Goal: Information Seeking & Learning: Learn about a topic

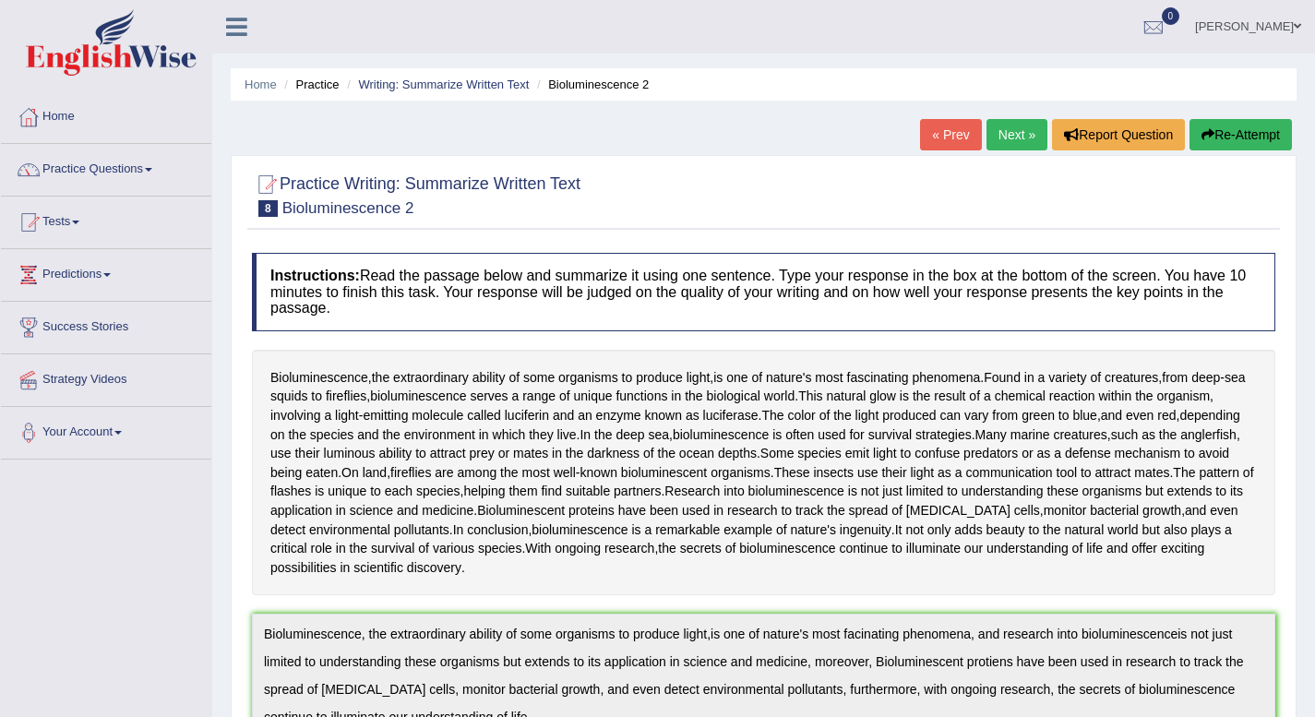
click at [1014, 137] on link "Next »" at bounding box center [1017, 134] width 61 height 31
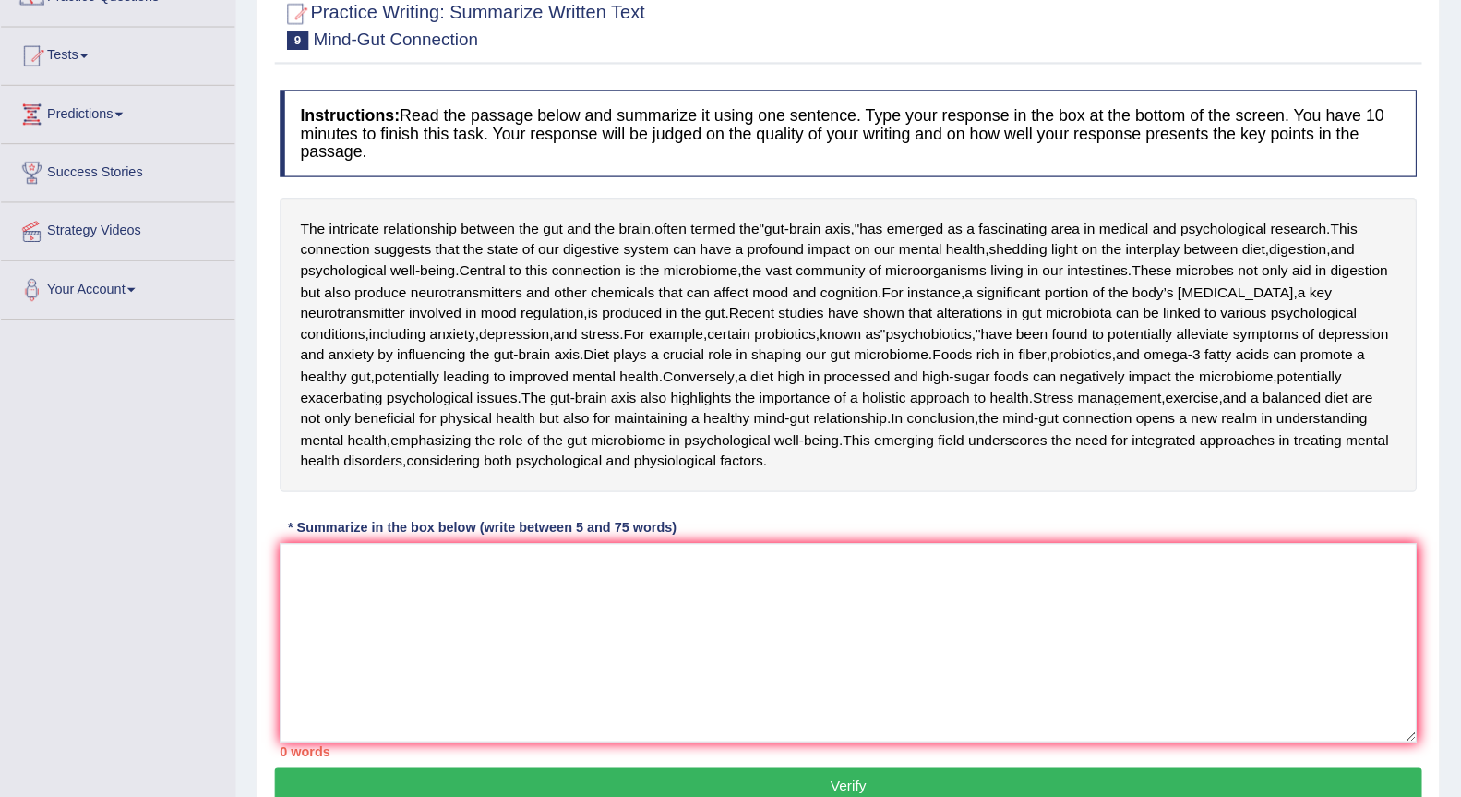
scroll to position [172, 0]
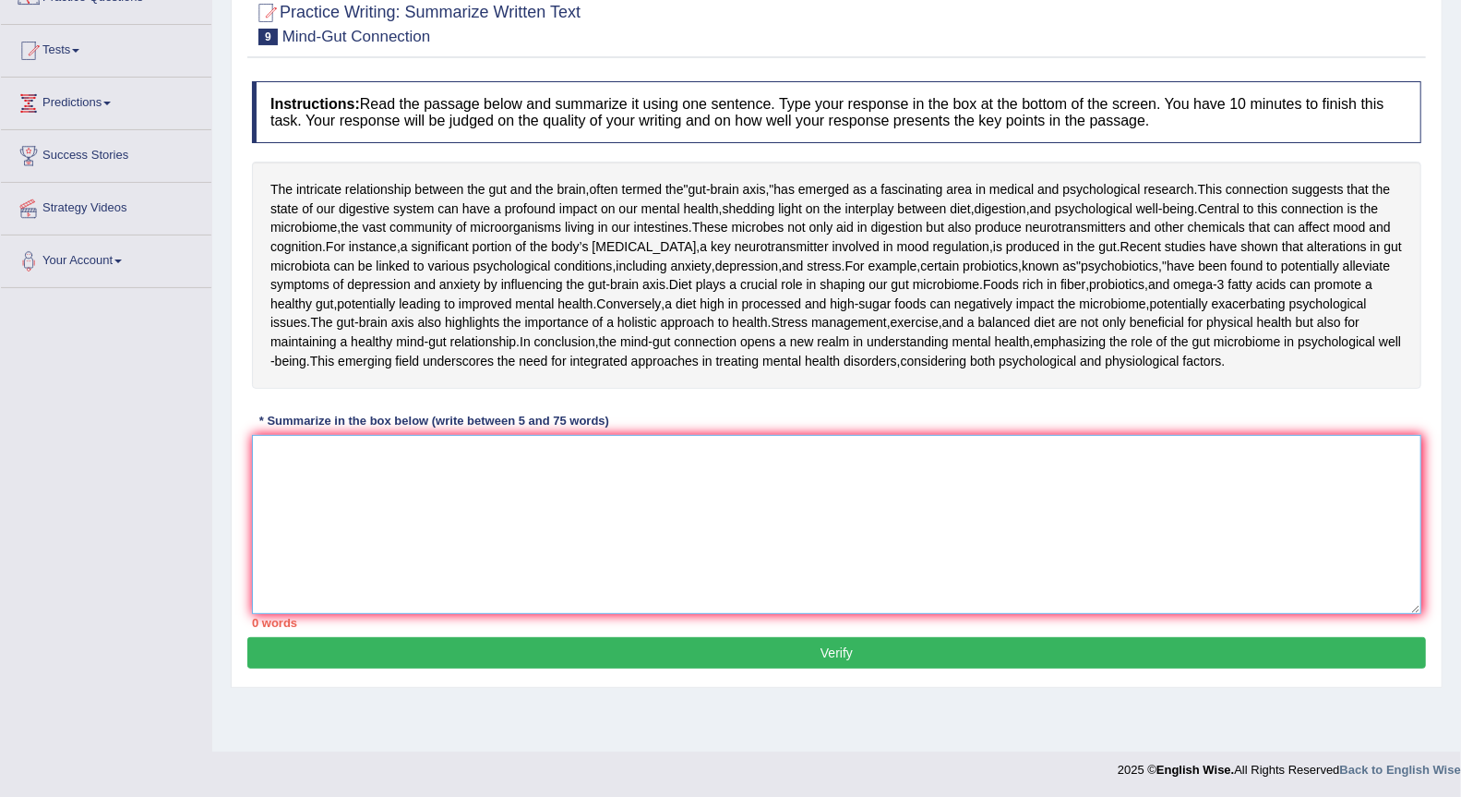
drag, startPoint x: 1015, startPoint y: 26, endPoint x: 605, endPoint y: 617, distance: 719.4
click at [605, 614] on textarea at bounding box center [836, 524] width 1169 height 179
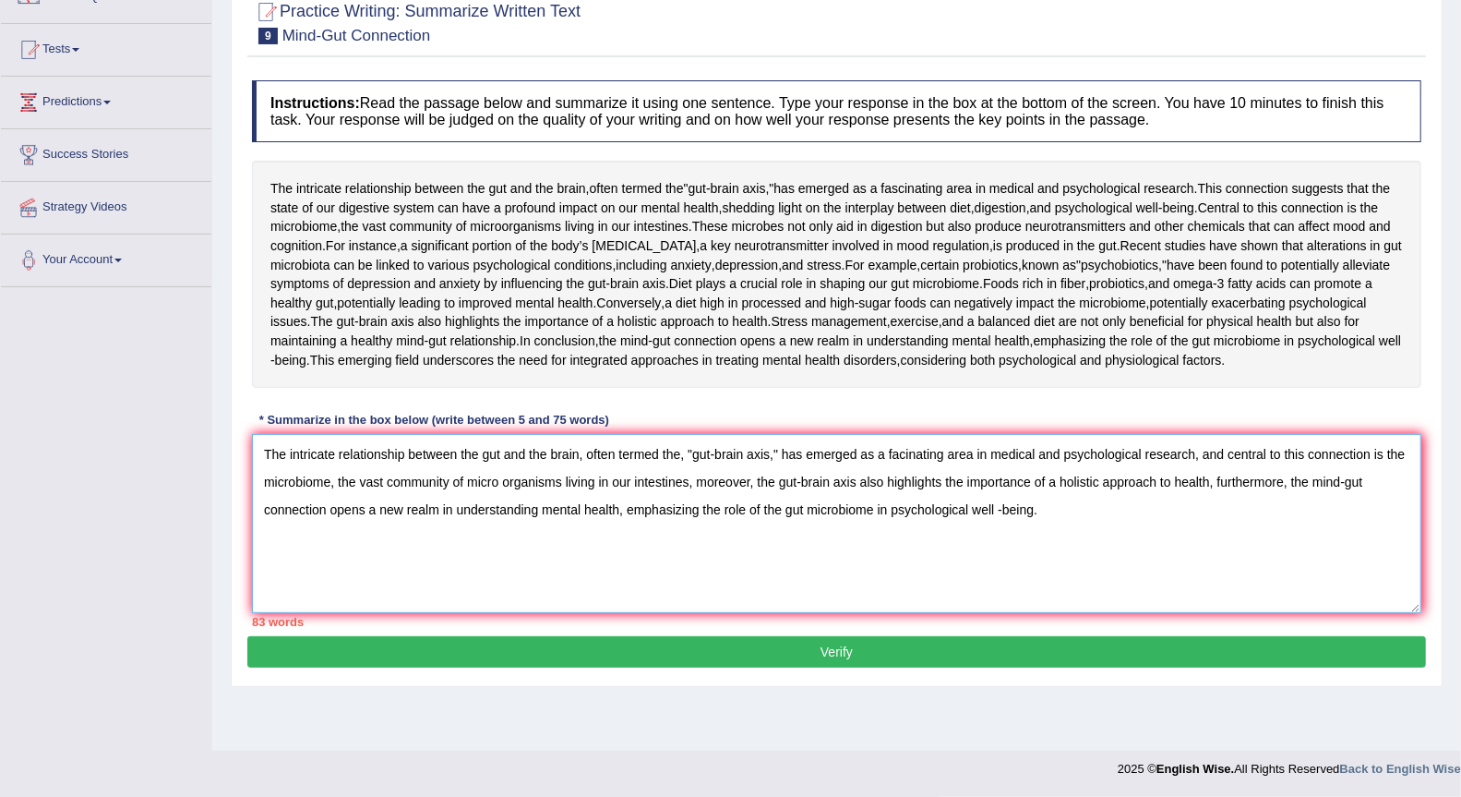
scroll to position [222, 0]
click at [1054, 593] on textarea "The intricate relationship between the gut and the brain, often termed the, "gu…" at bounding box center [836, 523] width 1169 height 179
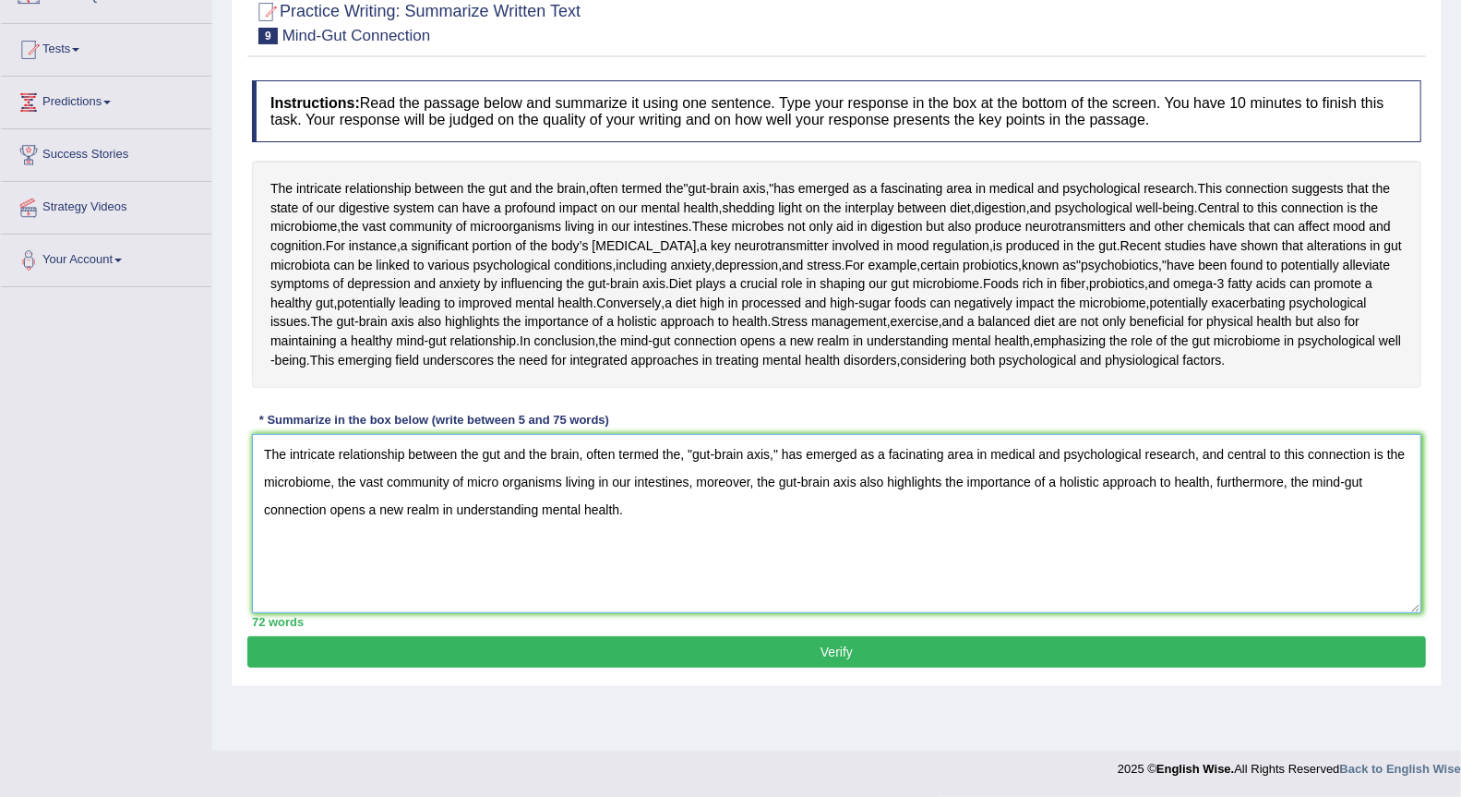
type textarea "The intricate relationship between the gut and the brain, often termed the, "gu…"
click at [896, 667] on button "Verify" at bounding box center [836, 651] width 1179 height 31
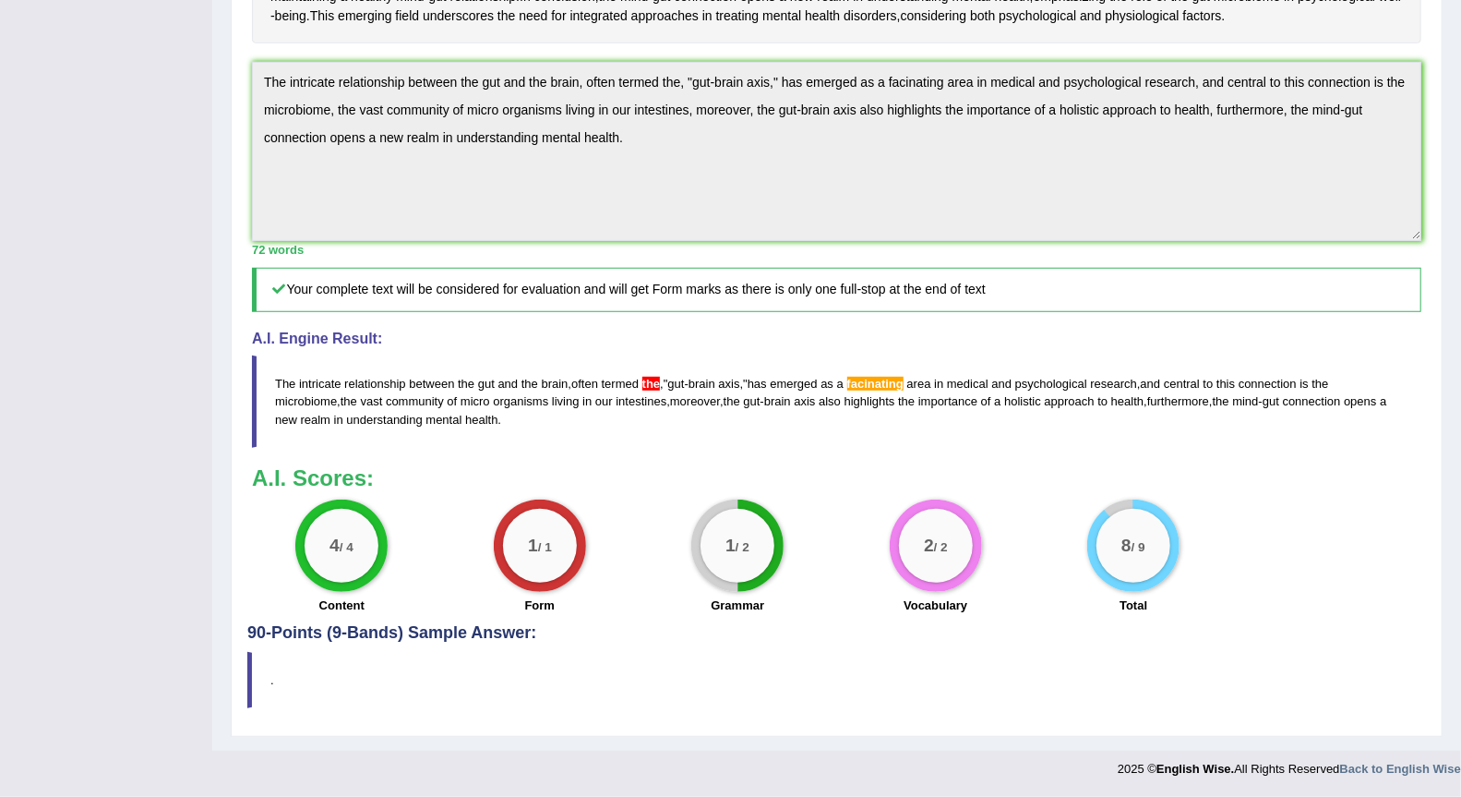
scroll to position [604, 0]
click at [882, 390] on span "facinating" at bounding box center [875, 384] width 56 height 14
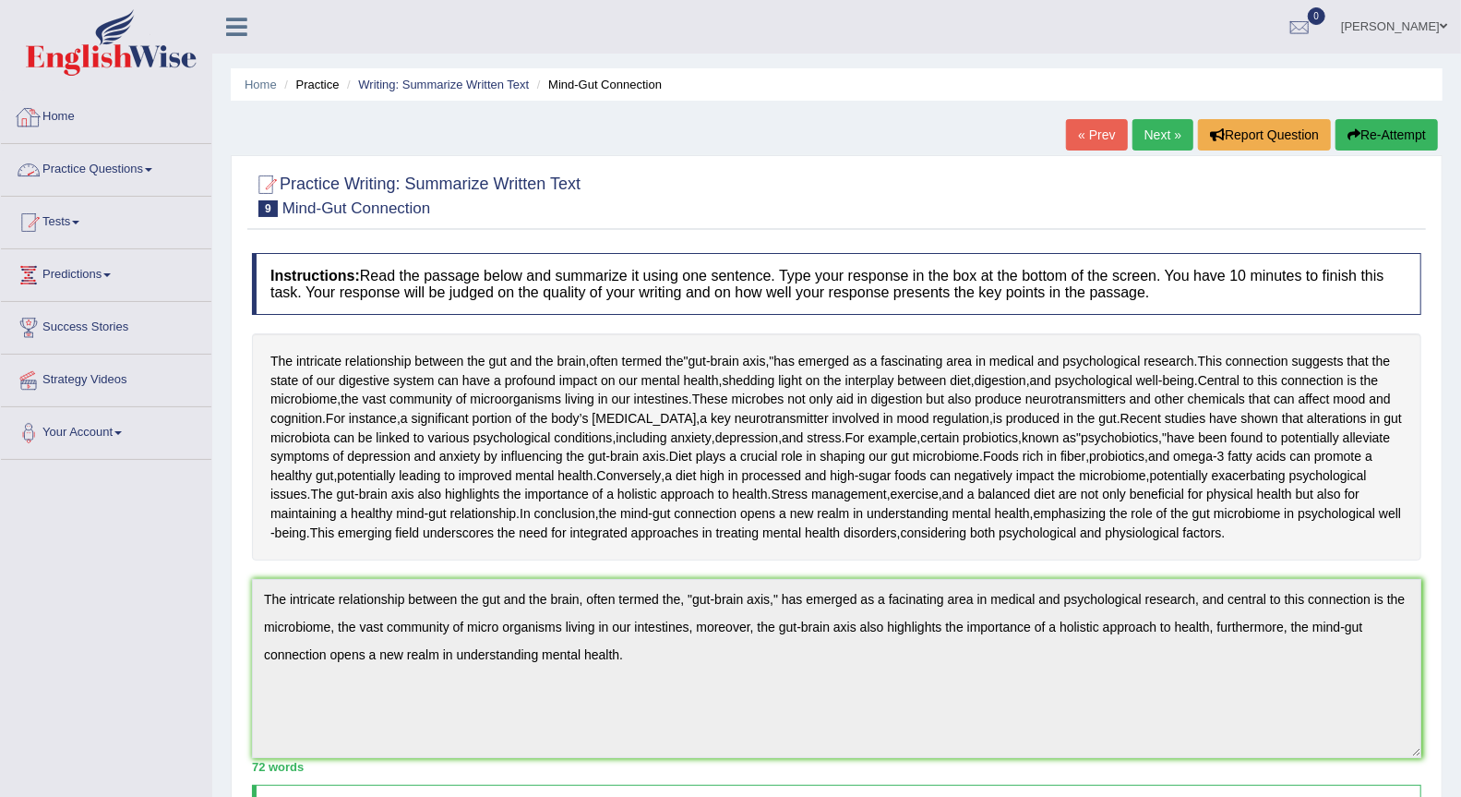
click at [136, 162] on link "Practice Questions" at bounding box center [106, 167] width 210 height 46
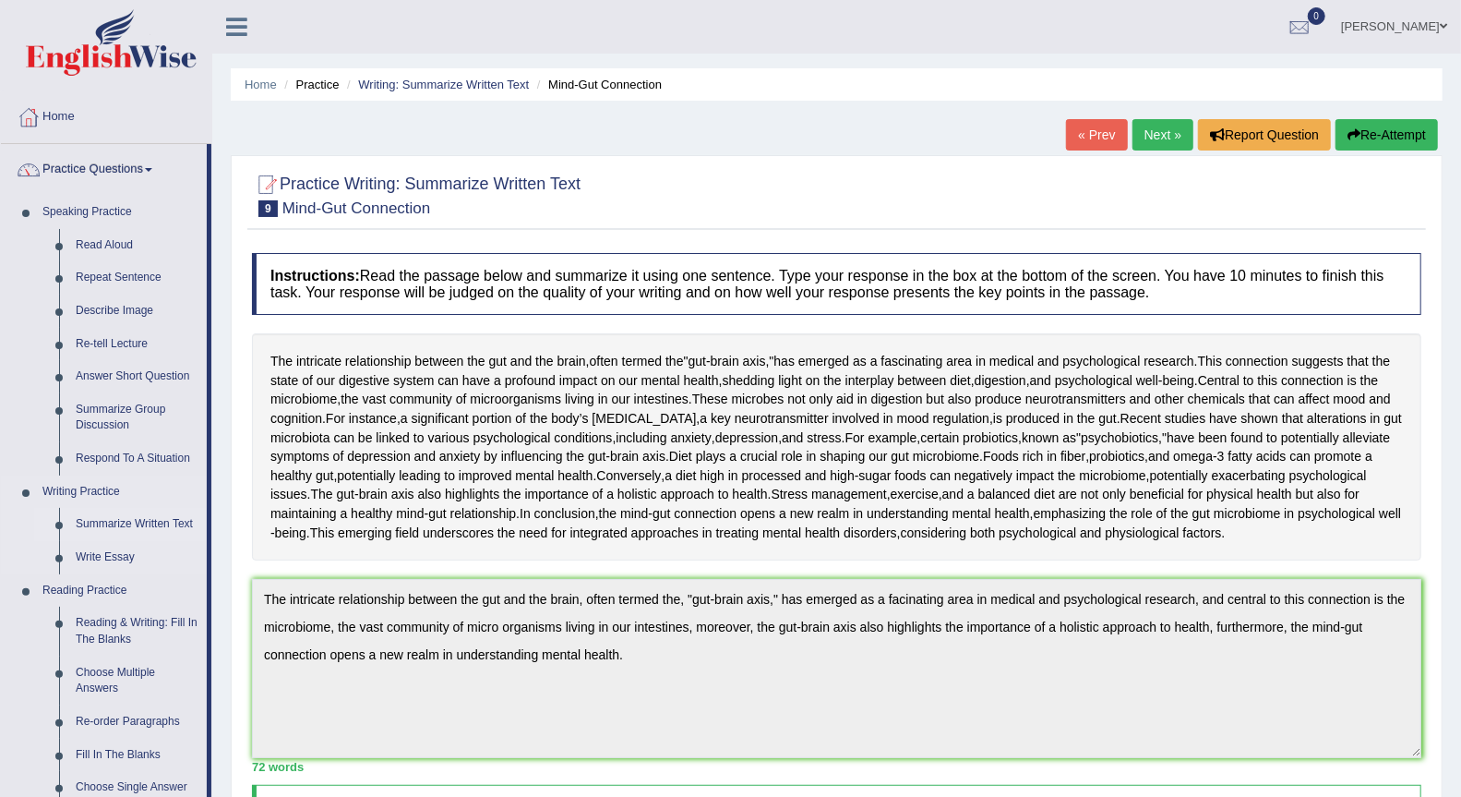
click at [128, 513] on link "Summarize Written Text" at bounding box center [136, 524] width 139 height 33
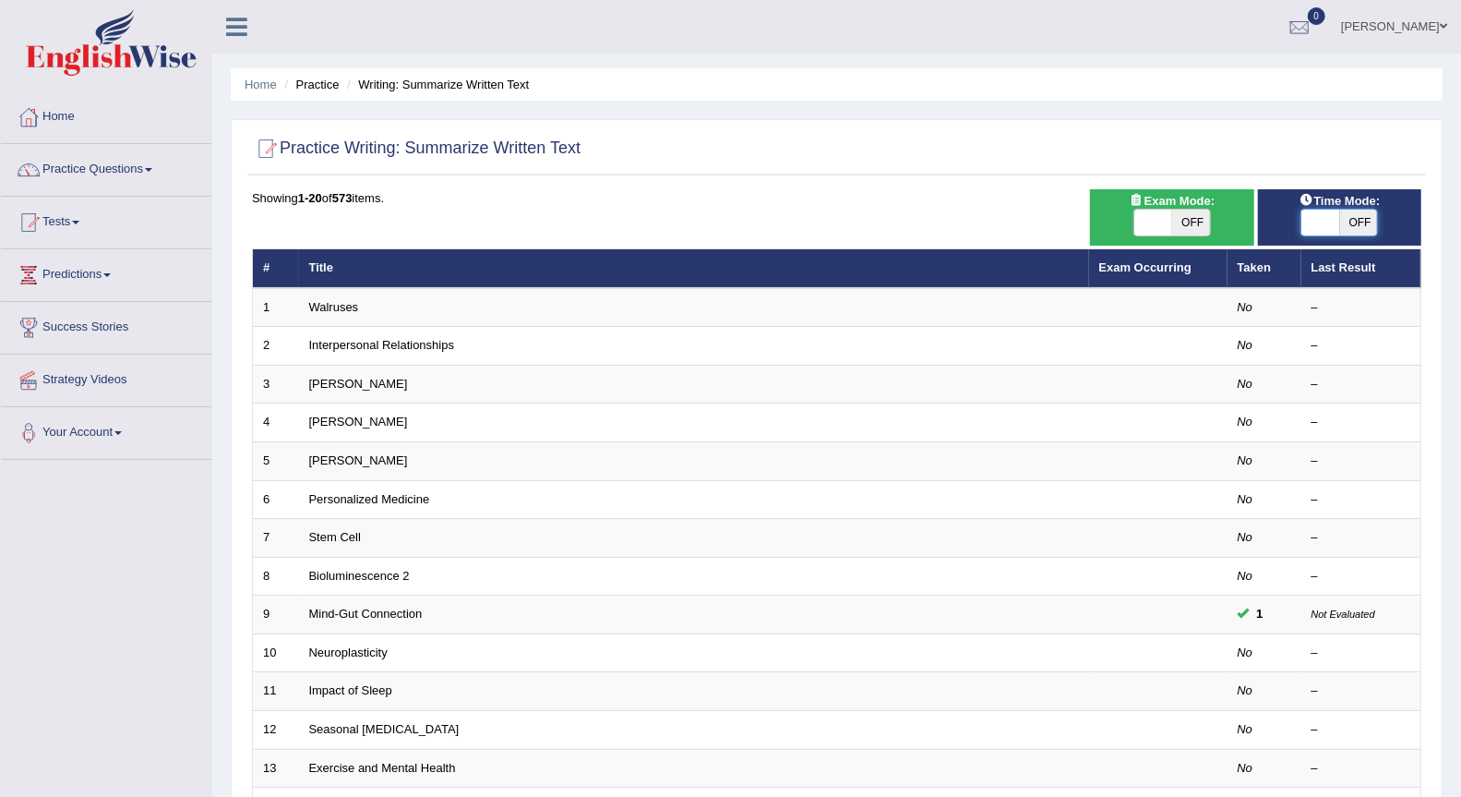
click at [1313, 226] on span at bounding box center [1320, 223] width 39 height 26
checkbox input "true"
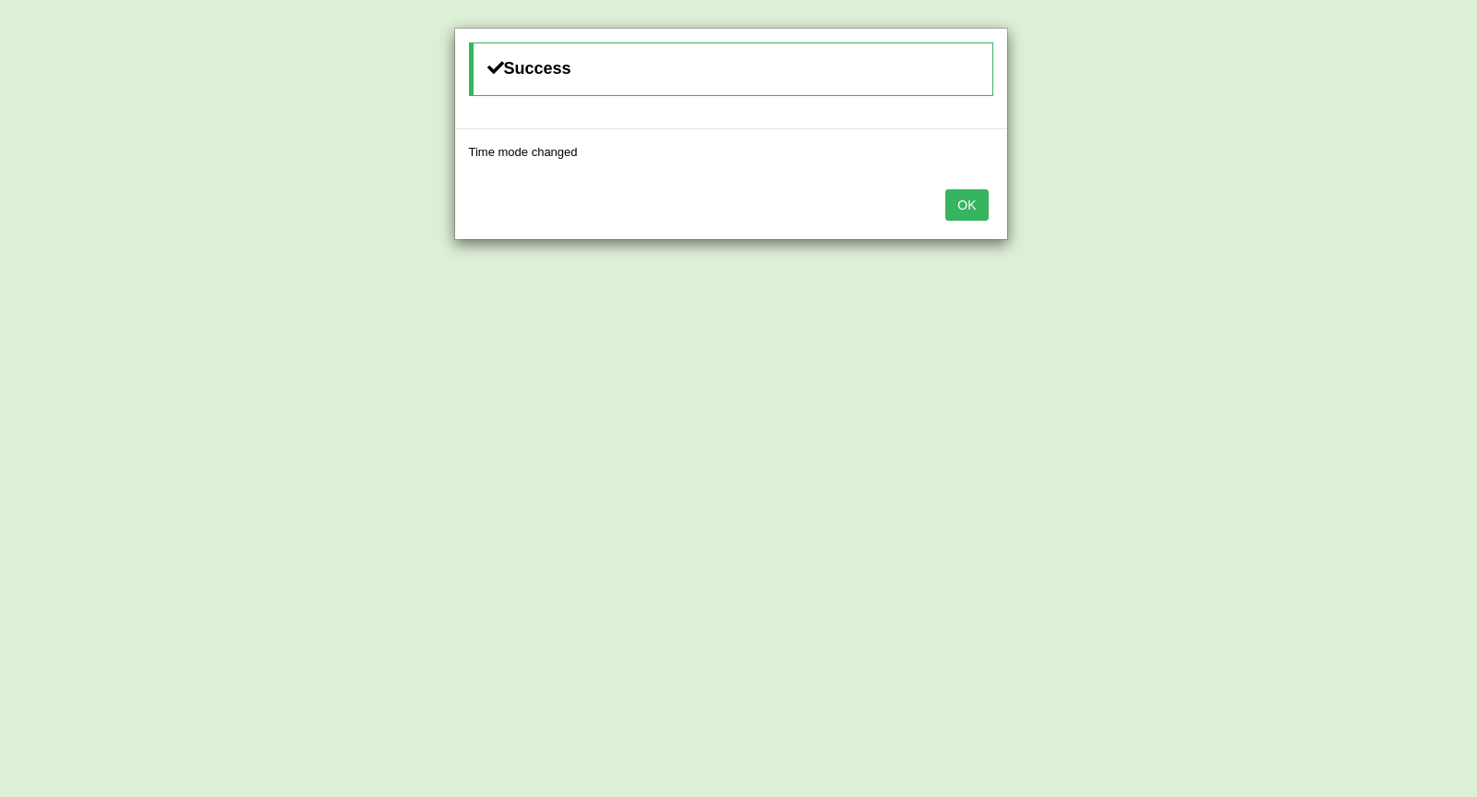
click at [965, 198] on button "OK" at bounding box center [966, 204] width 42 height 31
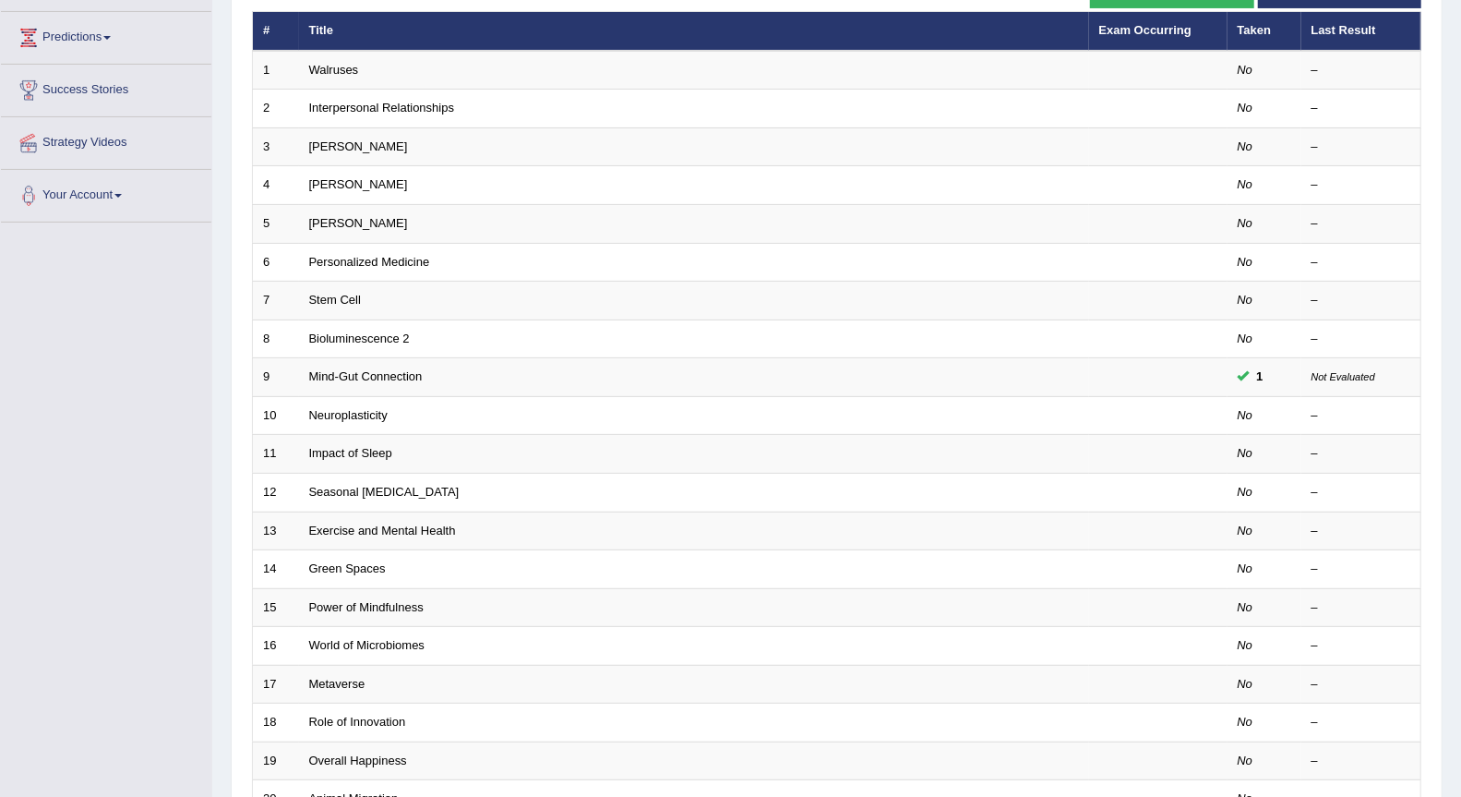
scroll to position [238, 0]
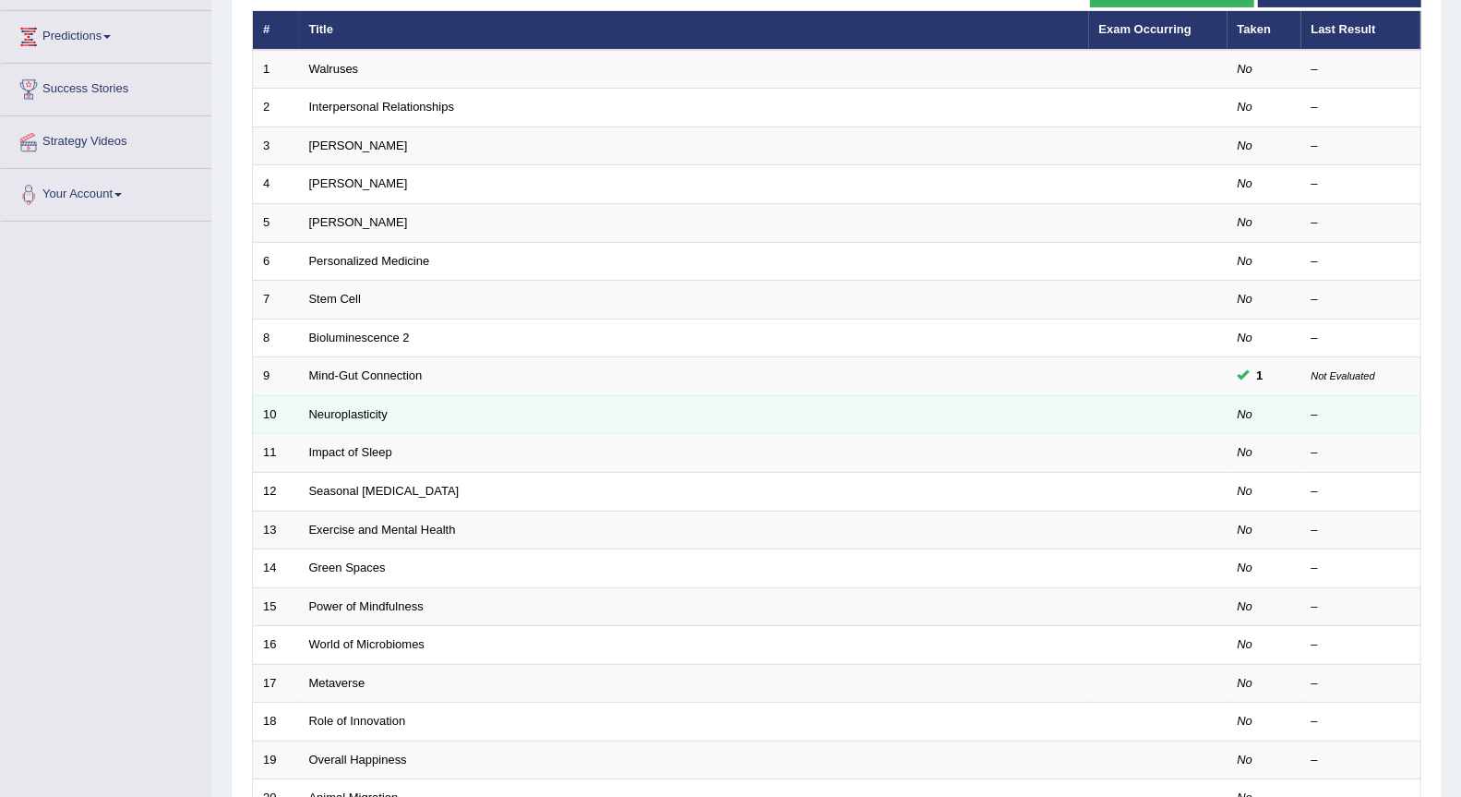
click at [562, 405] on td "Neuroplasticity" at bounding box center [694, 414] width 790 height 39
click at [1011, 395] on td "Neuroplasticity" at bounding box center [694, 414] width 790 height 39
click at [365, 407] on link "Neuroplasticity" at bounding box center [348, 414] width 78 height 14
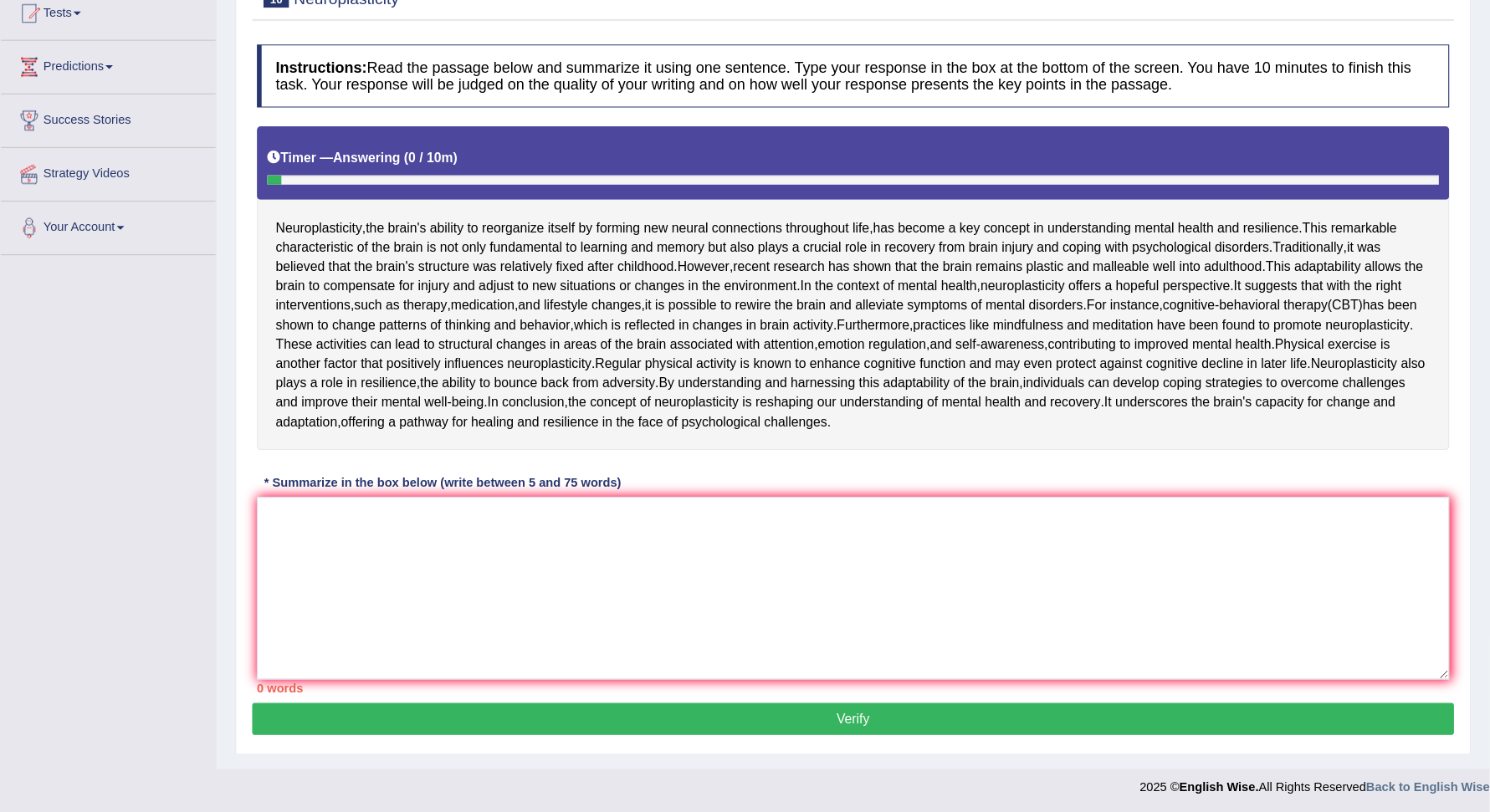
scroll to position [190, 0]
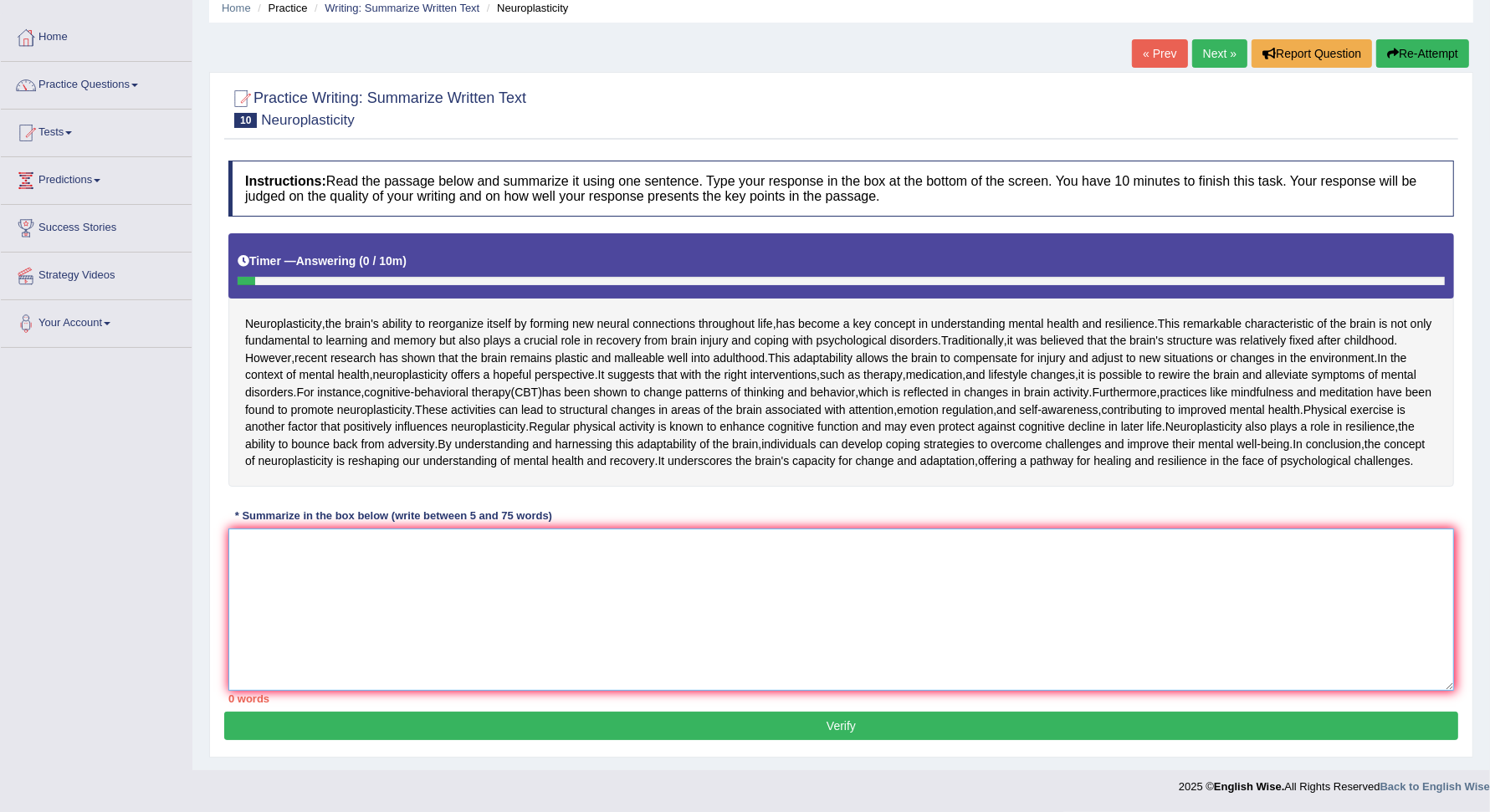
drag, startPoint x: 1279, startPoint y: 0, endPoint x: 656, endPoint y: 615, distance: 875.4
click at [656, 615] on textarea at bounding box center [841, 609] width 1225 height 162
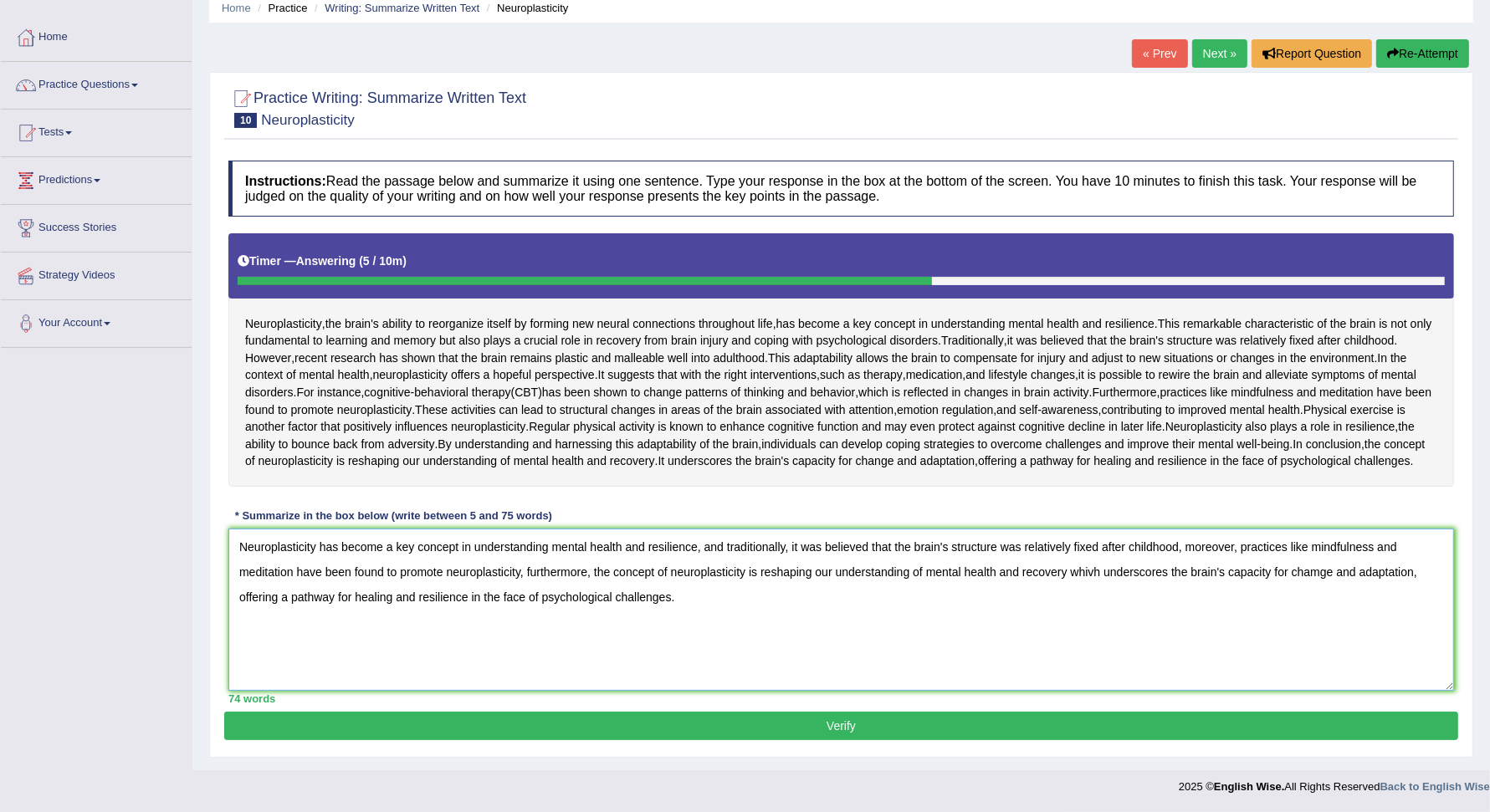
click at [1102, 618] on textarea "Neuroplasticity has become a key concept in understanding mental health and res…" at bounding box center [841, 609] width 1225 height 162
type textarea "Neuroplasticity has become a key concept in understanding mental health and res…"
click at [942, 721] on button "Verify" at bounding box center [840, 725] width 1234 height 28
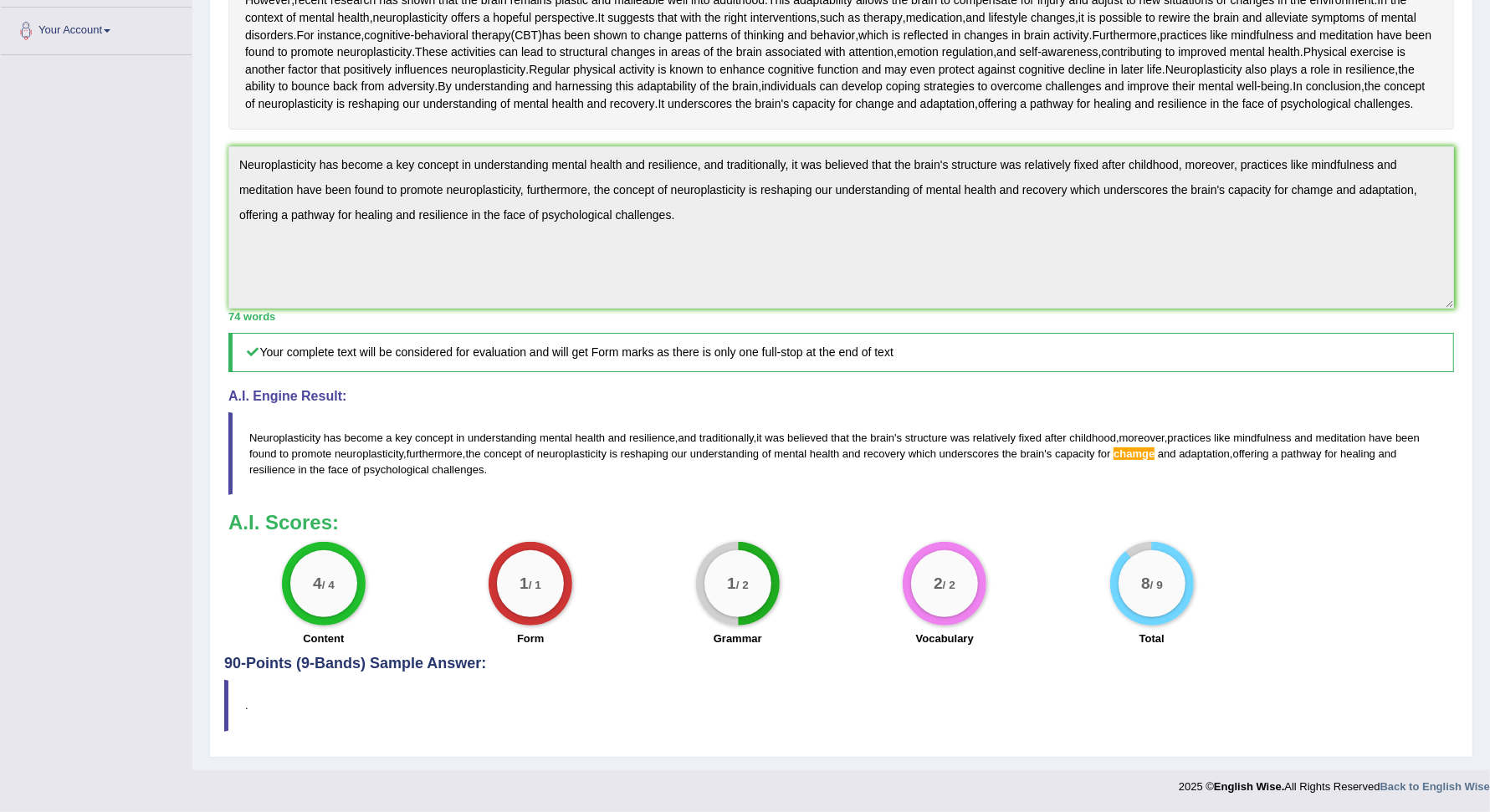
scroll to position [0, 0]
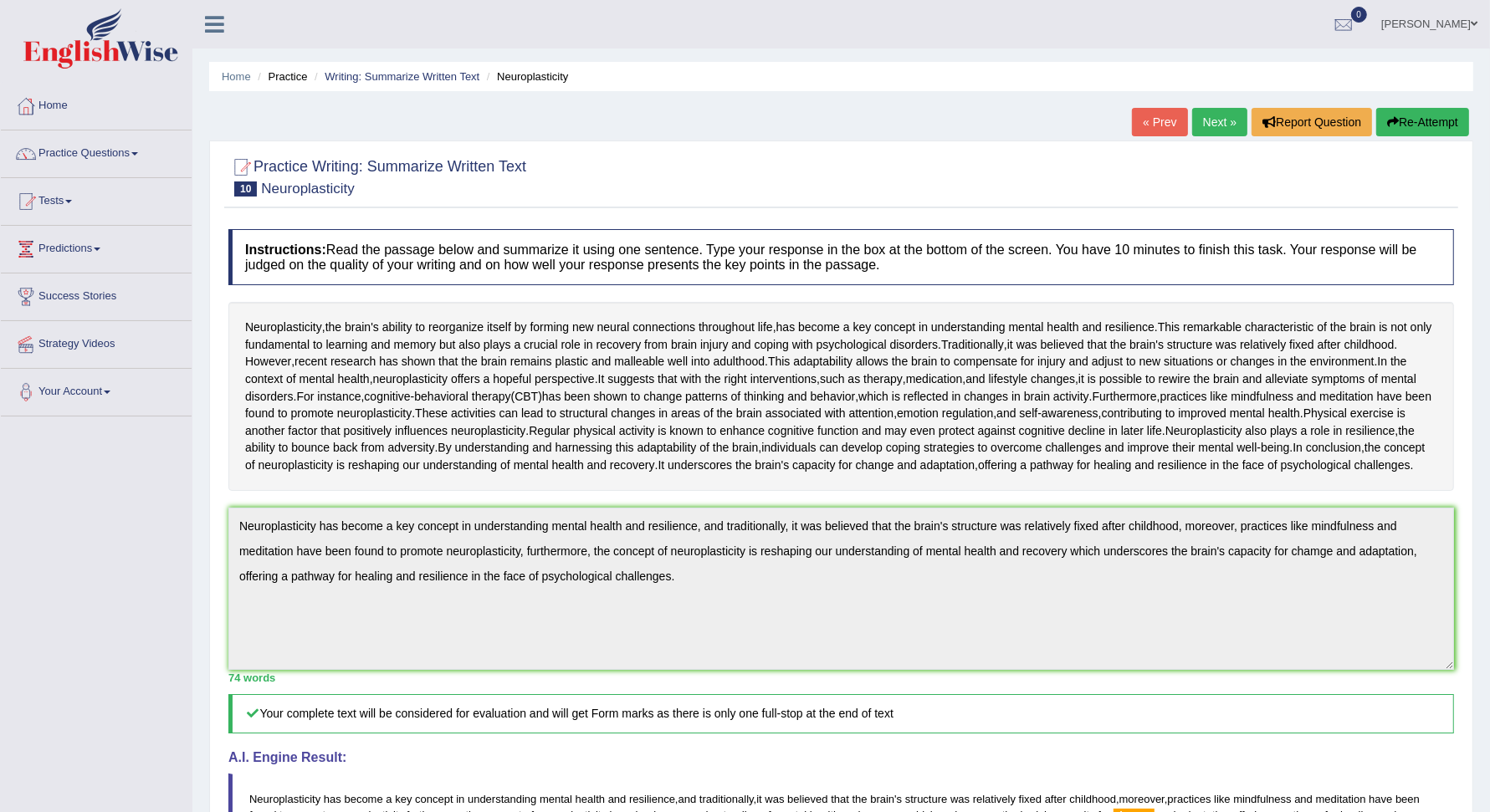
click at [1212, 119] on link "Next »" at bounding box center [1219, 121] width 55 height 28
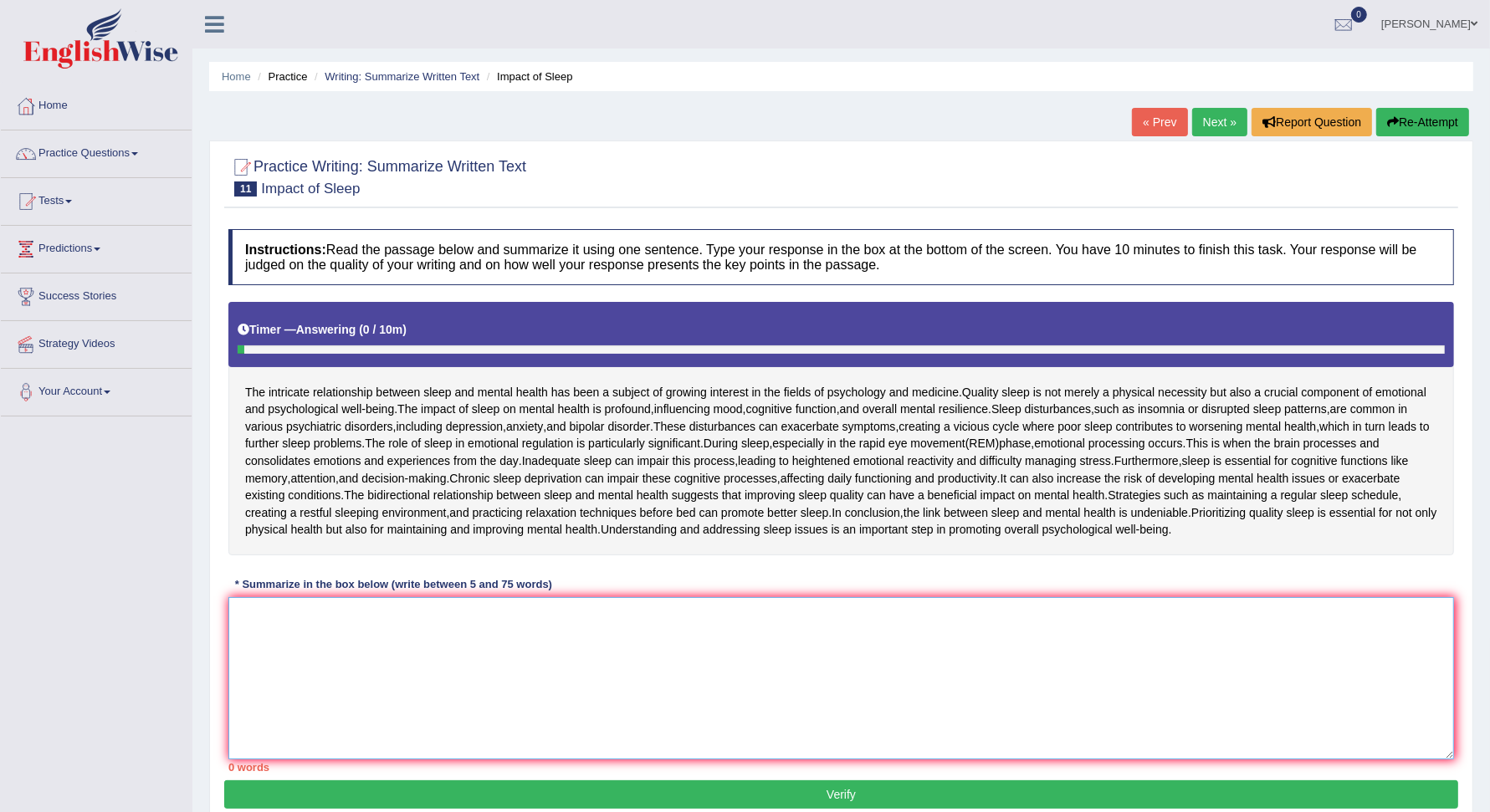
click at [323, 633] on textarea at bounding box center [841, 678] width 1225 height 162
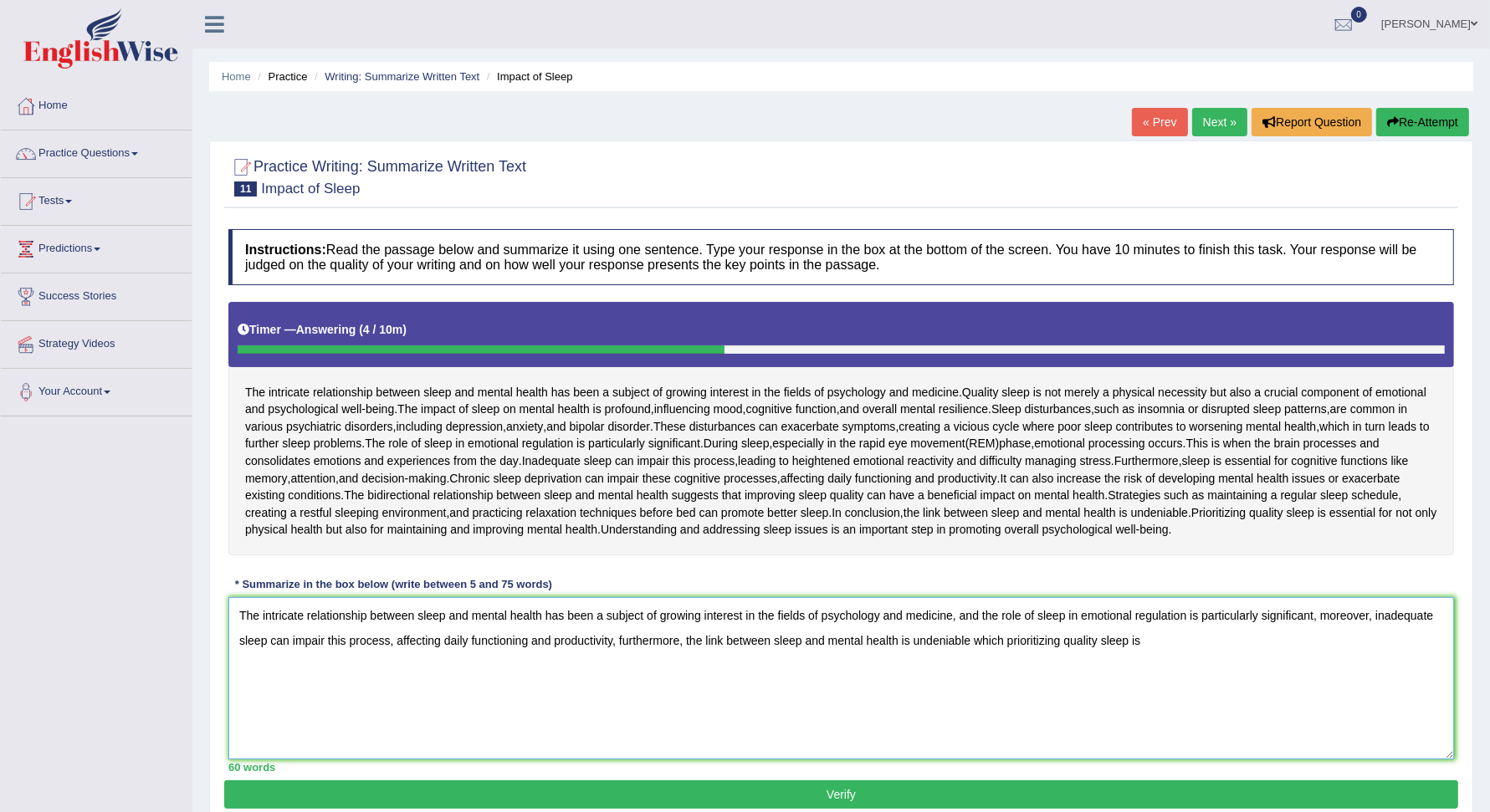
click at [1004, 635] on textarea "The intricate relationship between sleep and mental health has been a subject o…" at bounding box center [841, 678] width 1225 height 162
click at [1160, 645] on textarea "The intricate relationship between sleep and mental health has been a subject o…" at bounding box center [841, 678] width 1225 height 162
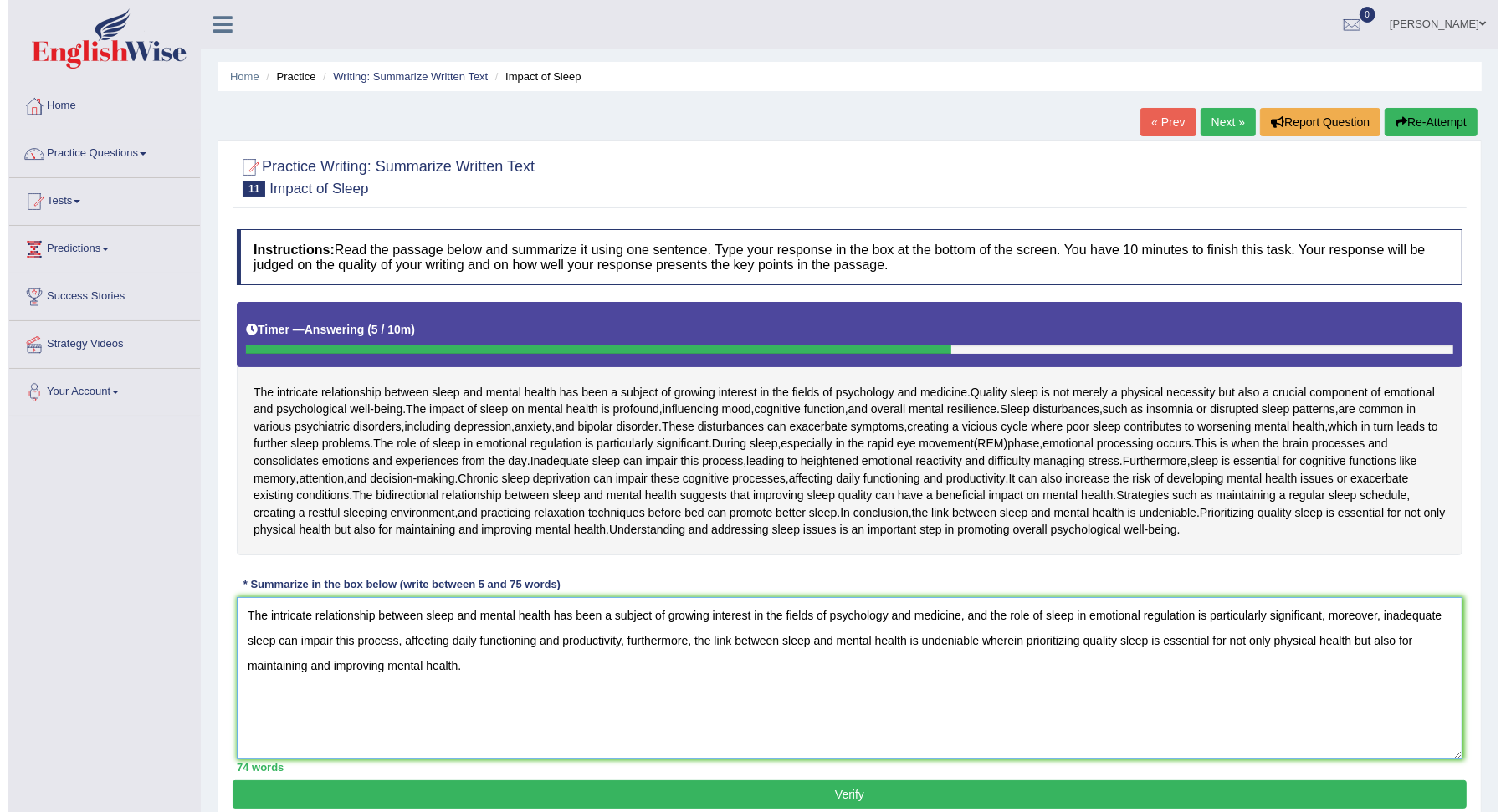
scroll to position [65, 0]
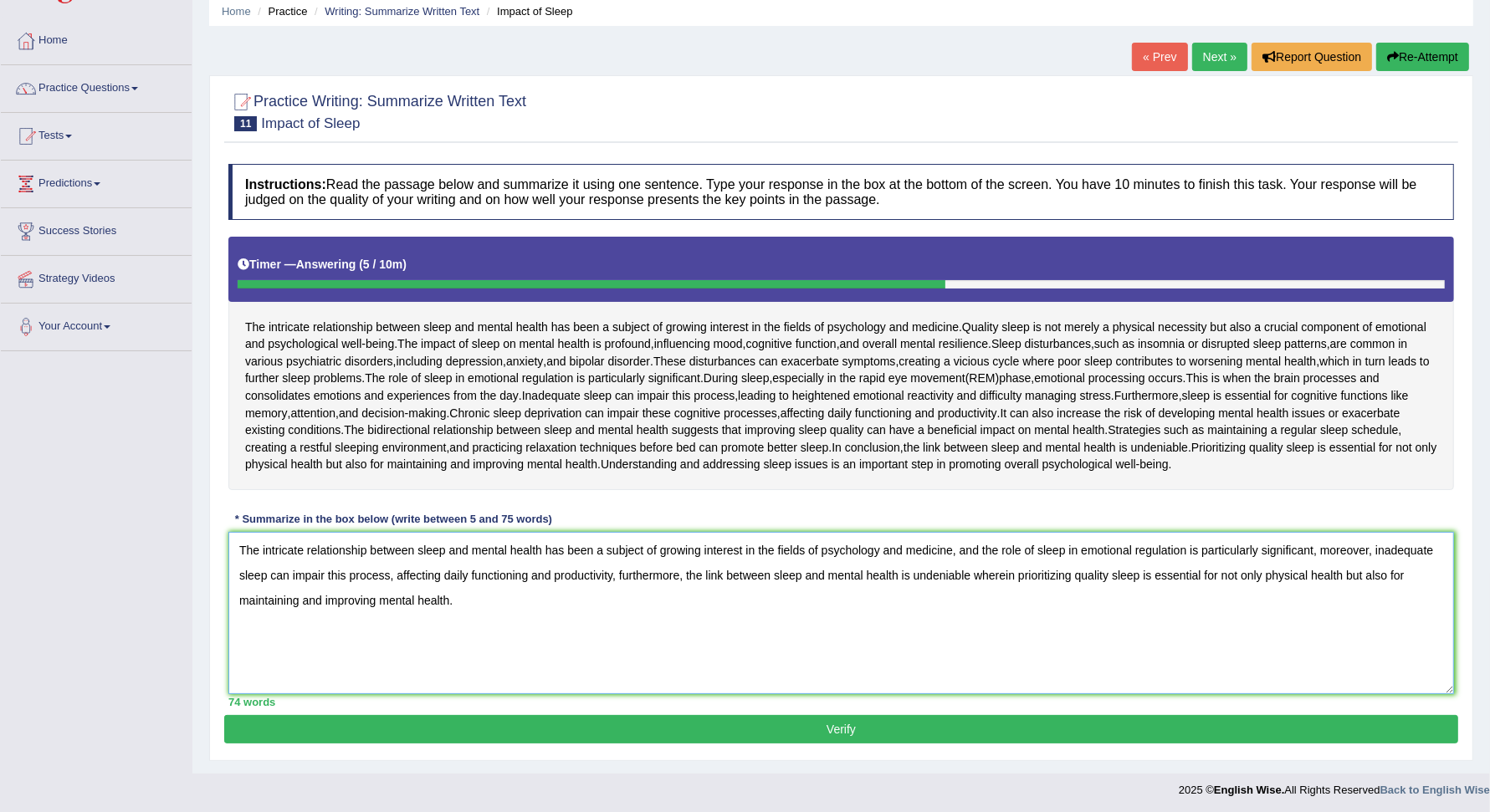
type textarea "The intricate relationship between sleep and mental health has been a subject o…"
click at [935, 727] on button "Verify" at bounding box center [840, 729] width 1234 height 28
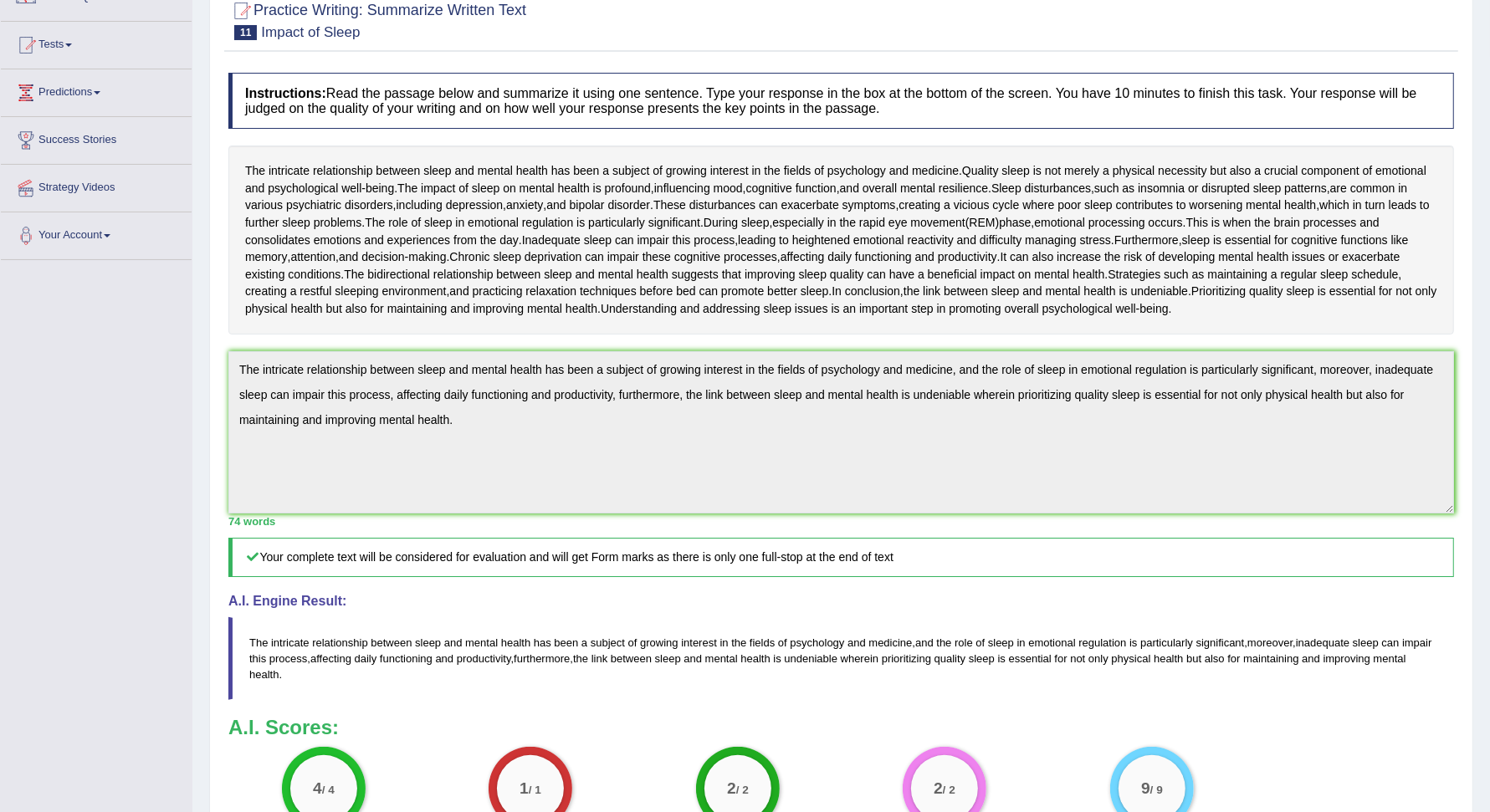
scroll to position [0, 0]
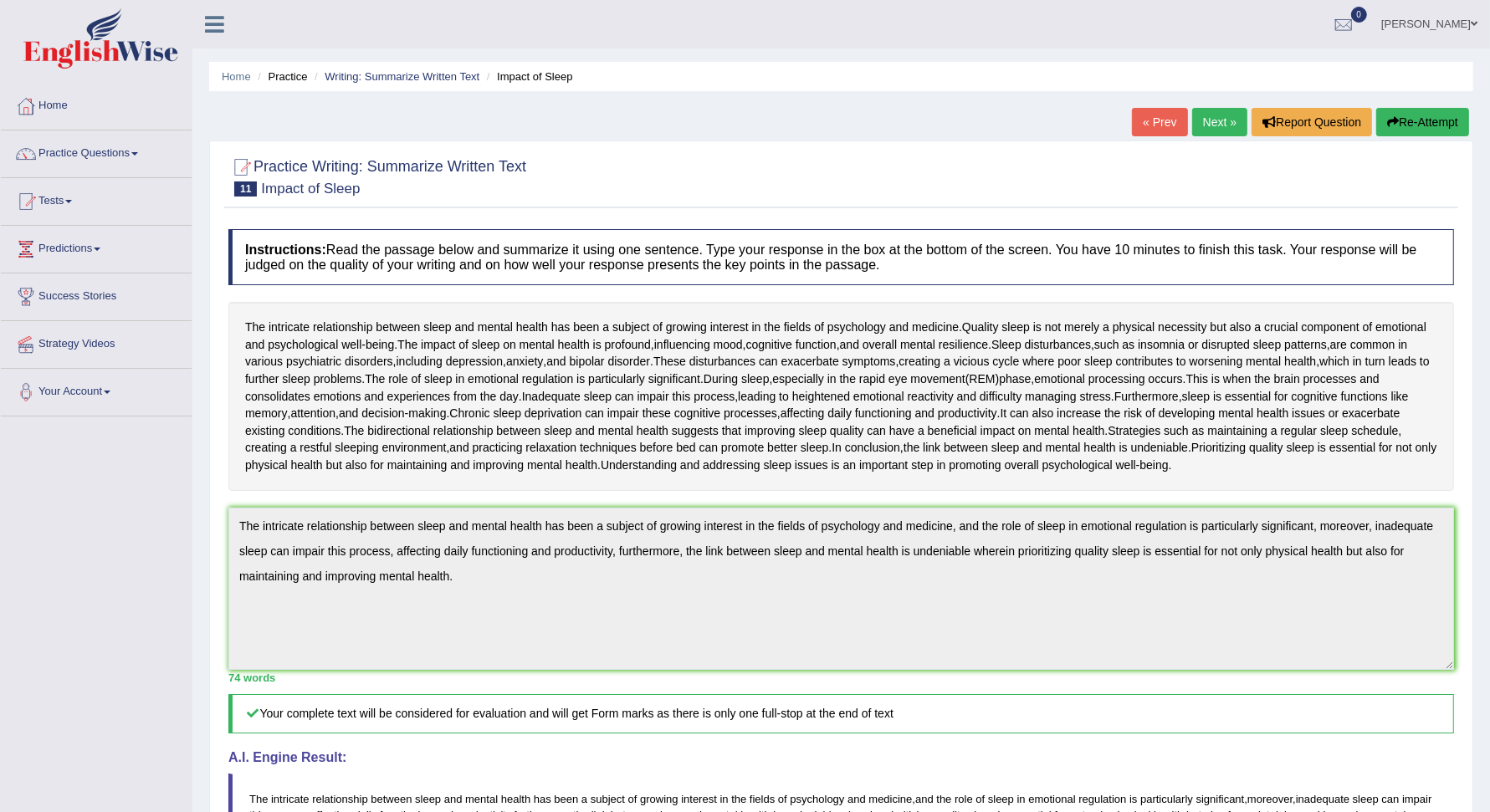
click at [1220, 130] on link "Next »" at bounding box center [1219, 121] width 55 height 28
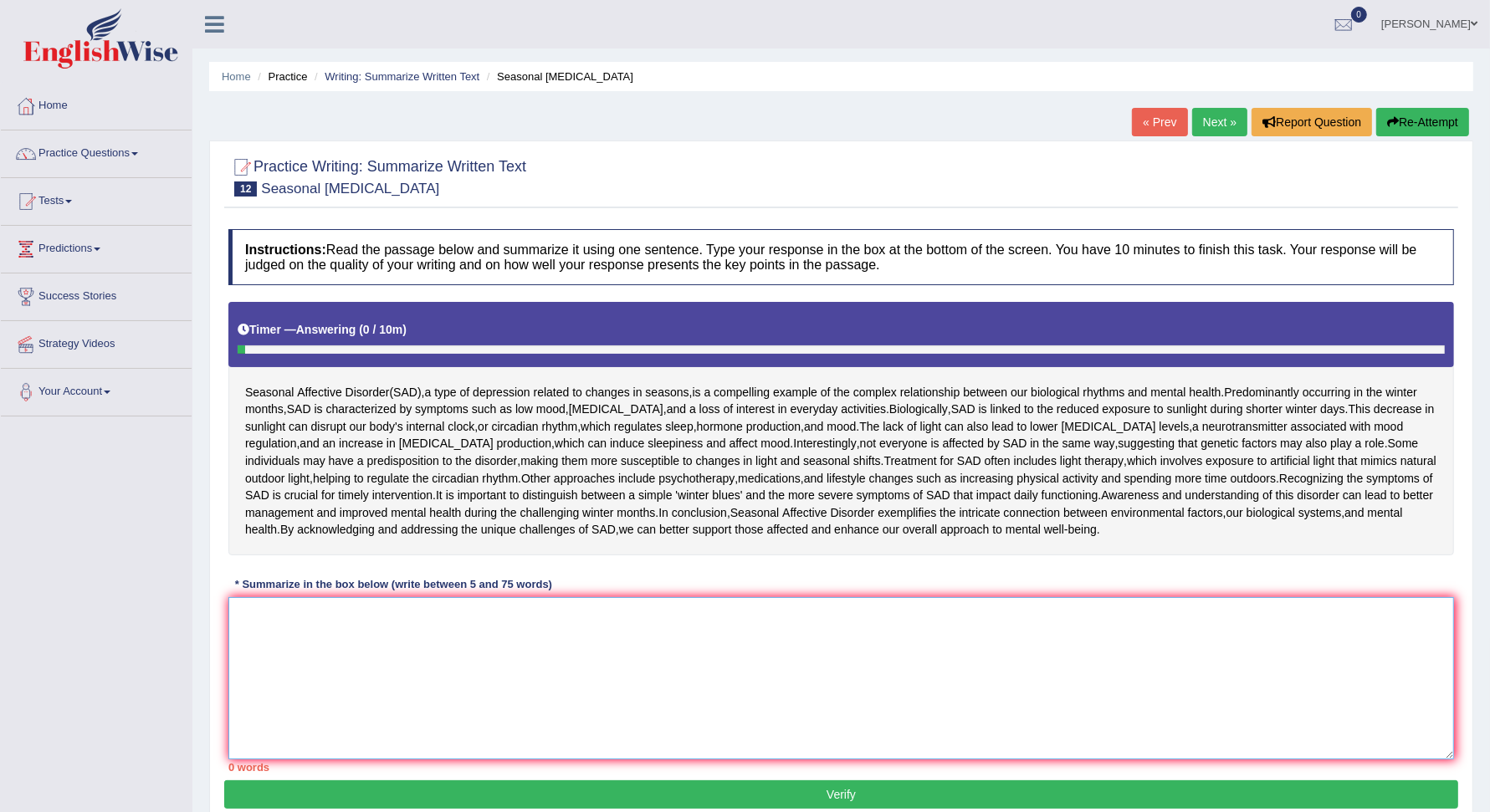
click at [323, 631] on textarea at bounding box center [841, 678] width 1225 height 162
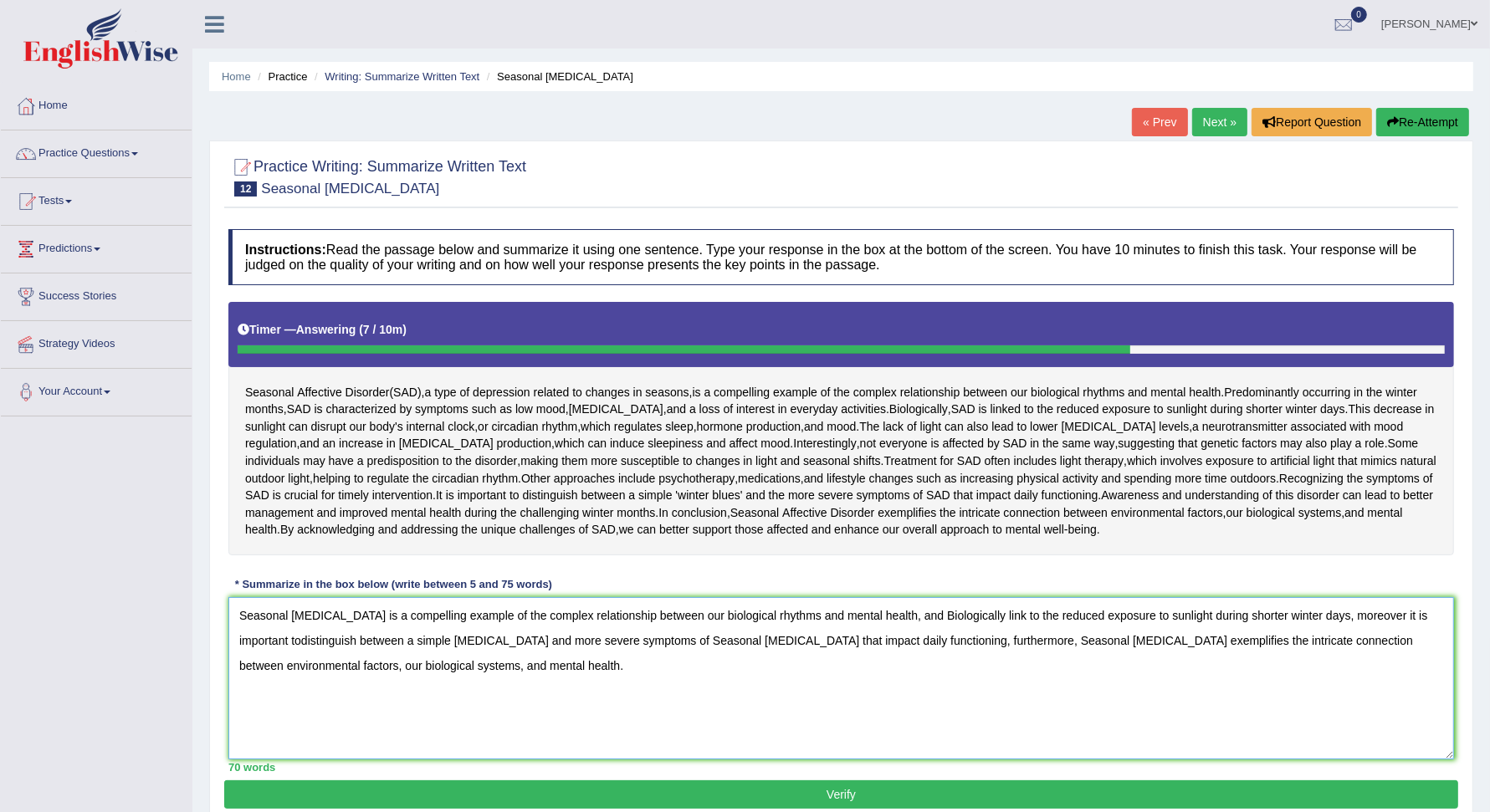
click at [950, 614] on textarea "Seasonal Affective Disorder is a compelling example of the complex relationship…" at bounding box center [841, 678] width 1225 height 162
click at [301, 634] on textarea "Seasonal Affective Disorder is a compelling example of the complex relationship…" at bounding box center [841, 678] width 1225 height 162
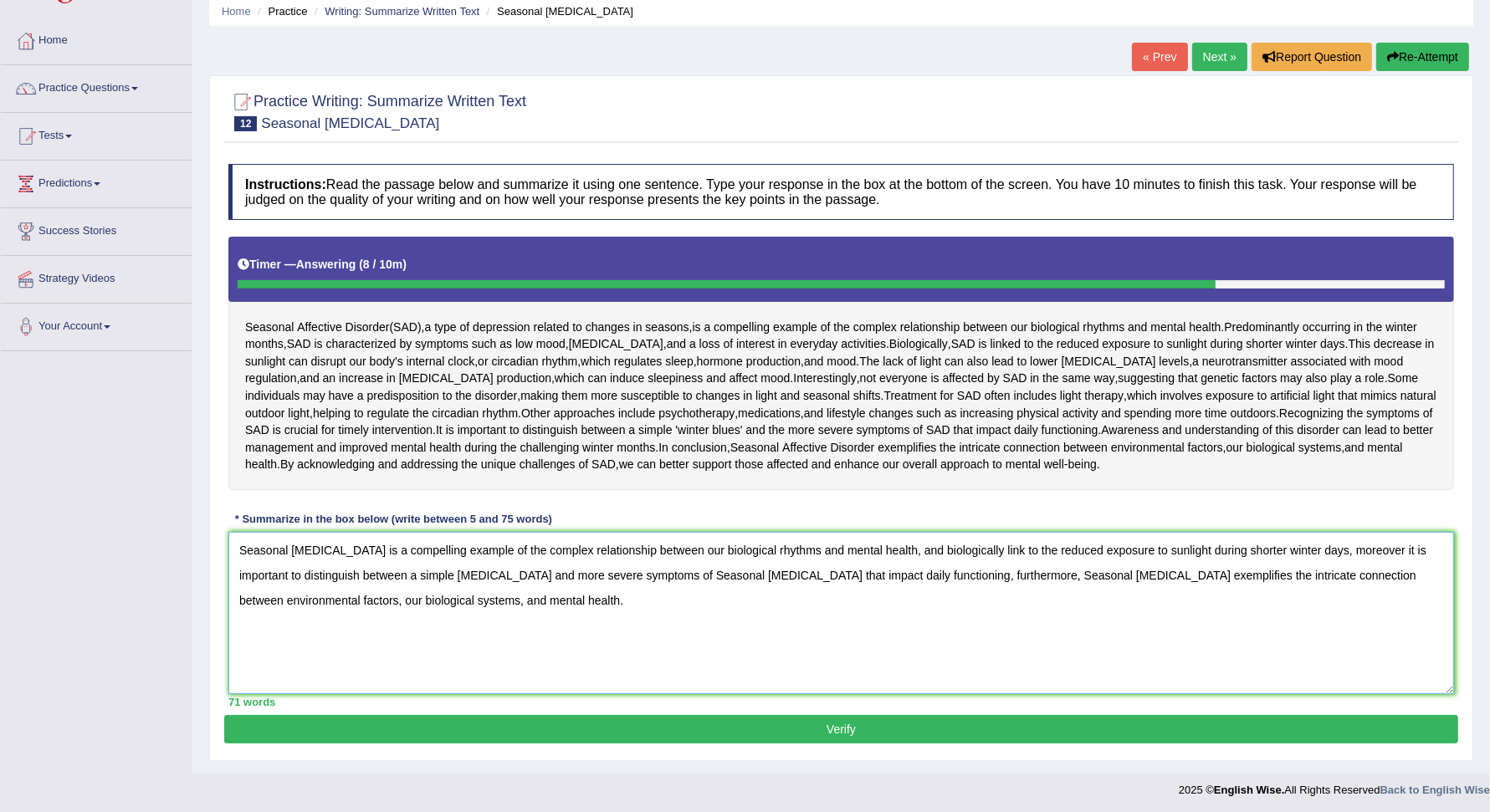
type textarea "Seasonal Affective Disorder is a compelling example of the complex relationship…"
click at [953, 724] on button "Verify" at bounding box center [840, 729] width 1234 height 28
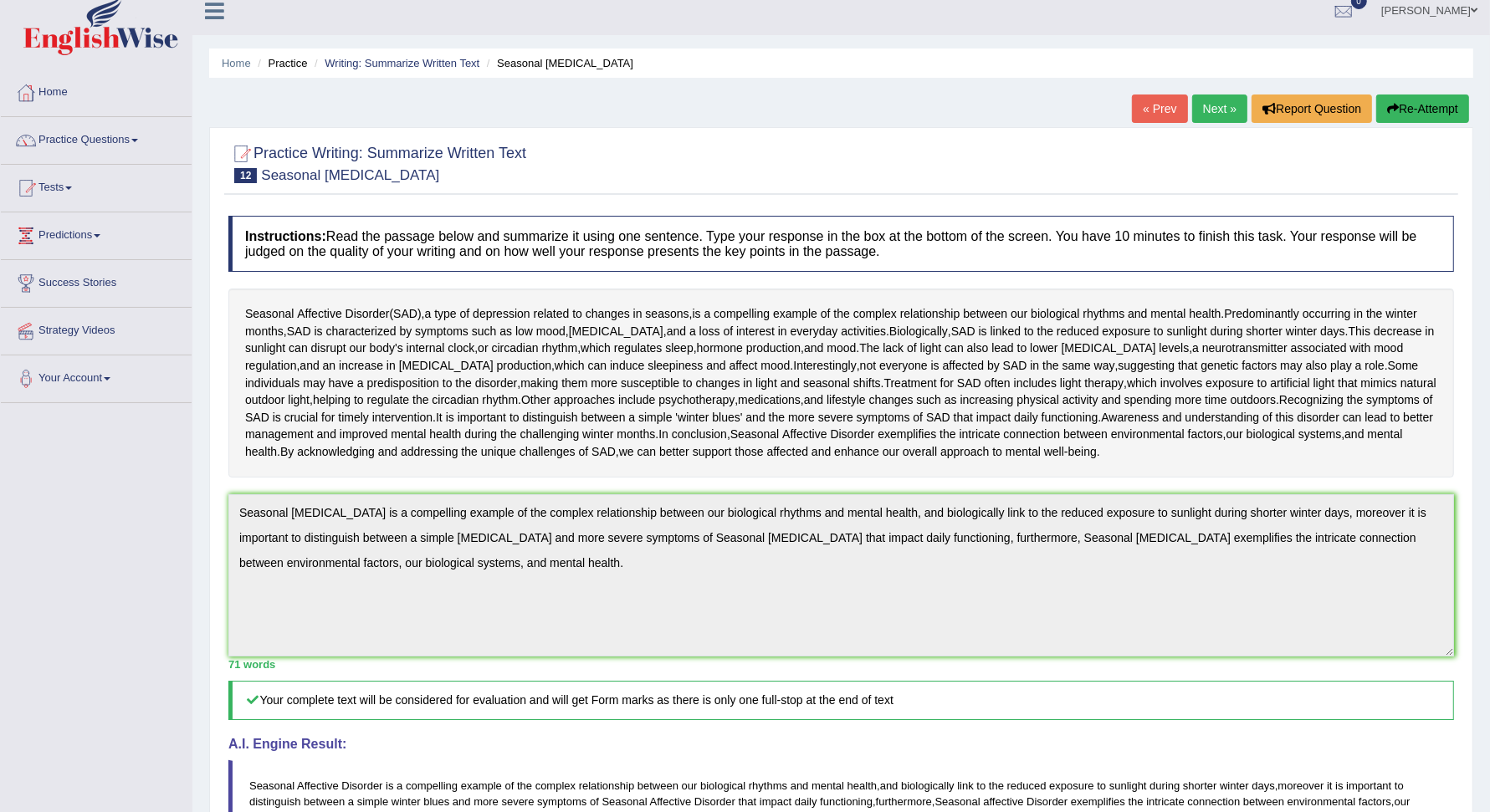
scroll to position [0, 0]
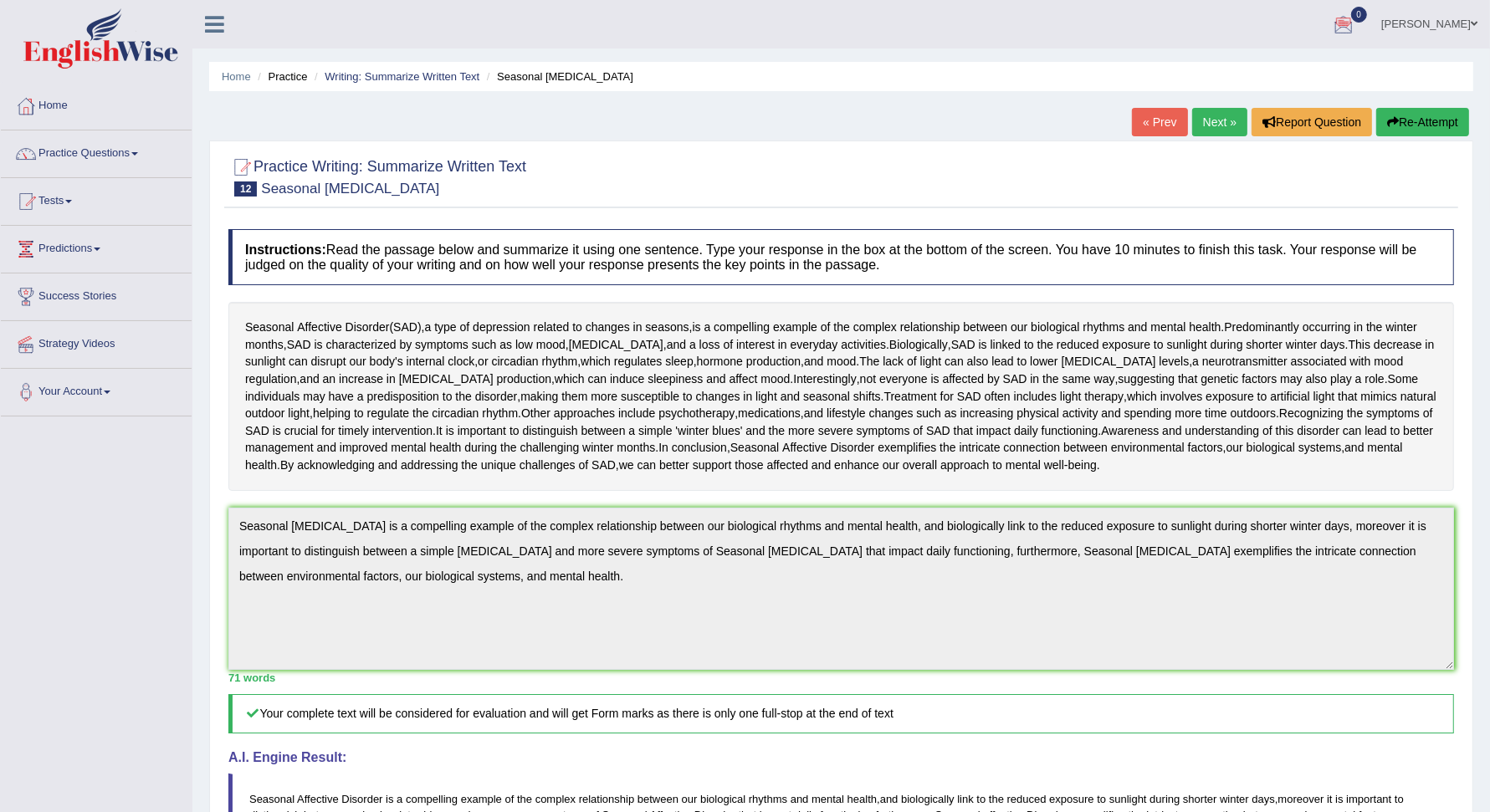
click at [1330, 17] on div at bounding box center [1343, 25] width 25 height 25
click at [1230, 114] on link "Next »" at bounding box center [1219, 121] width 55 height 28
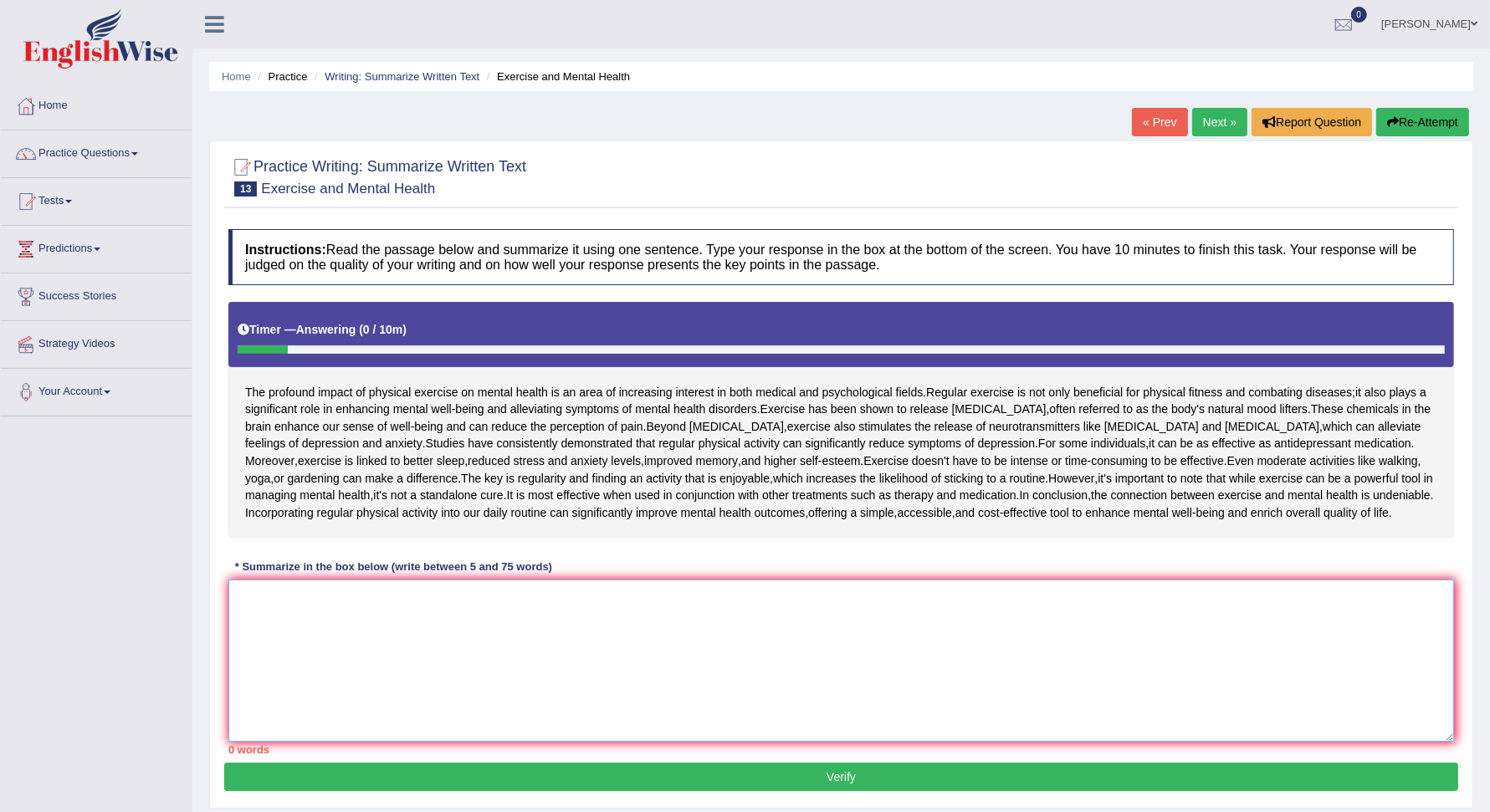
click at [280, 682] on textarea at bounding box center [841, 661] width 1225 height 162
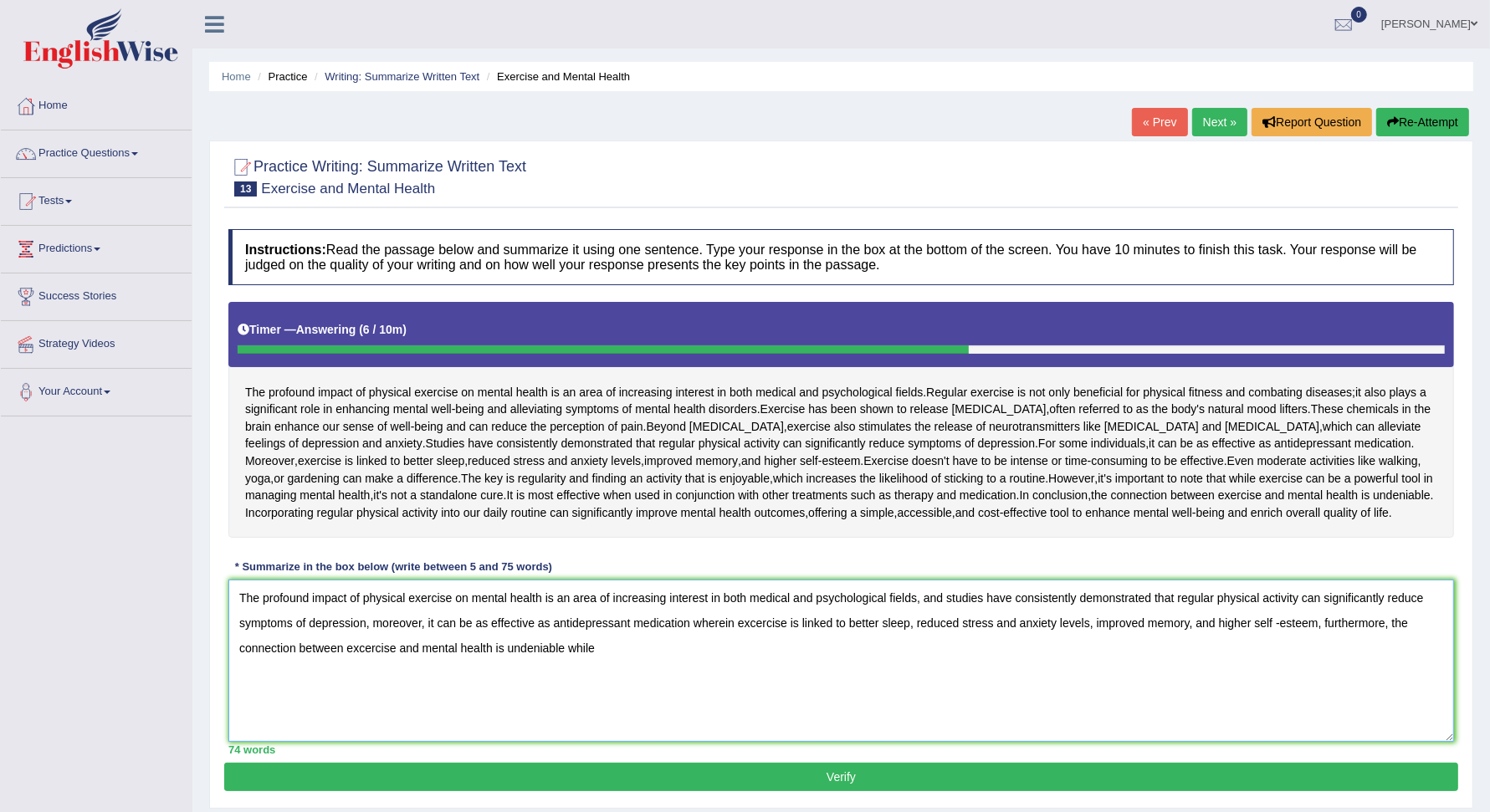
scroll to position [116, 0]
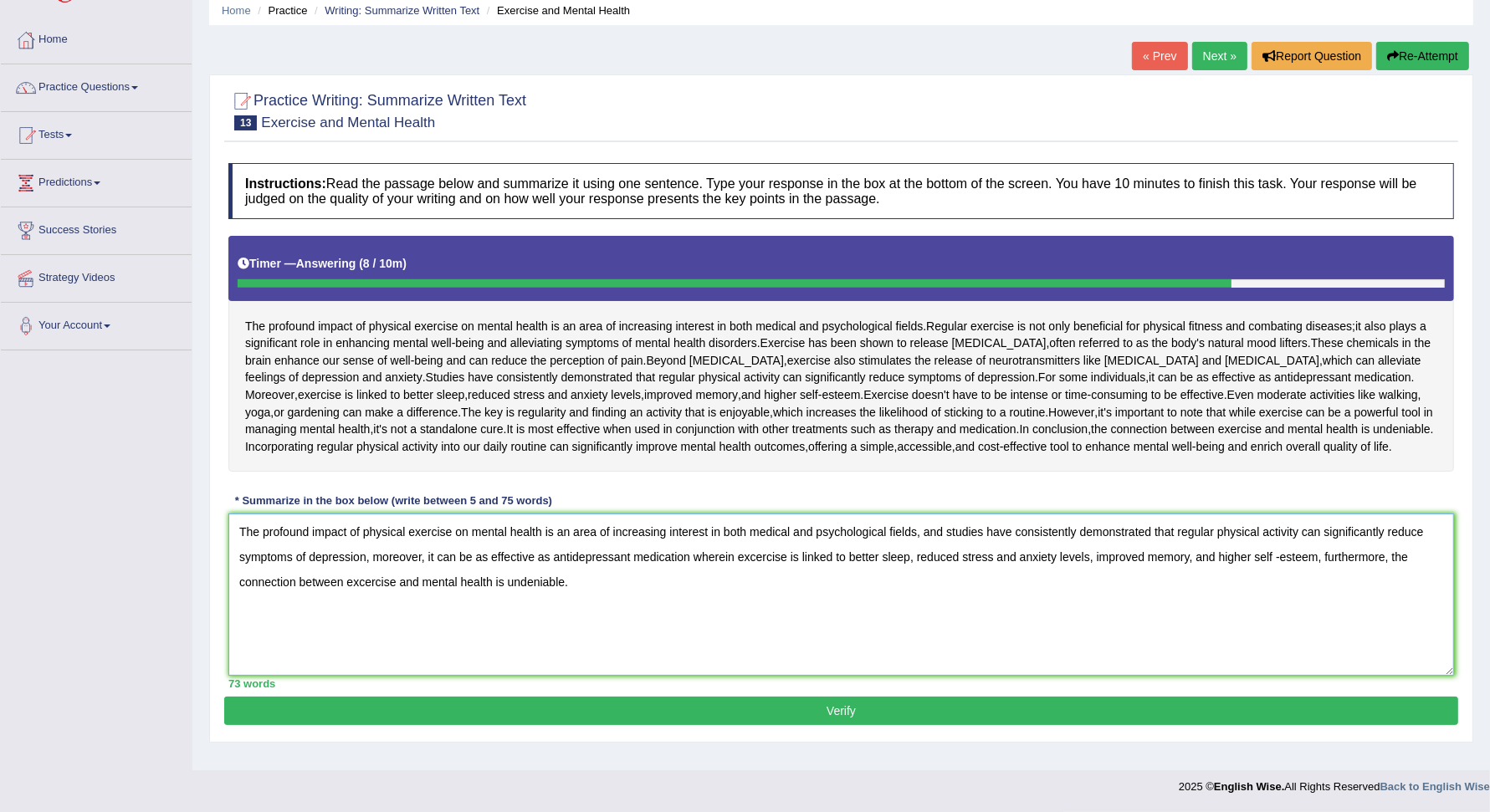
type textarea "The profound impact of physical exercise on mental health is an area of increas…"
click at [1004, 725] on button "Verify" at bounding box center [840, 710] width 1234 height 28
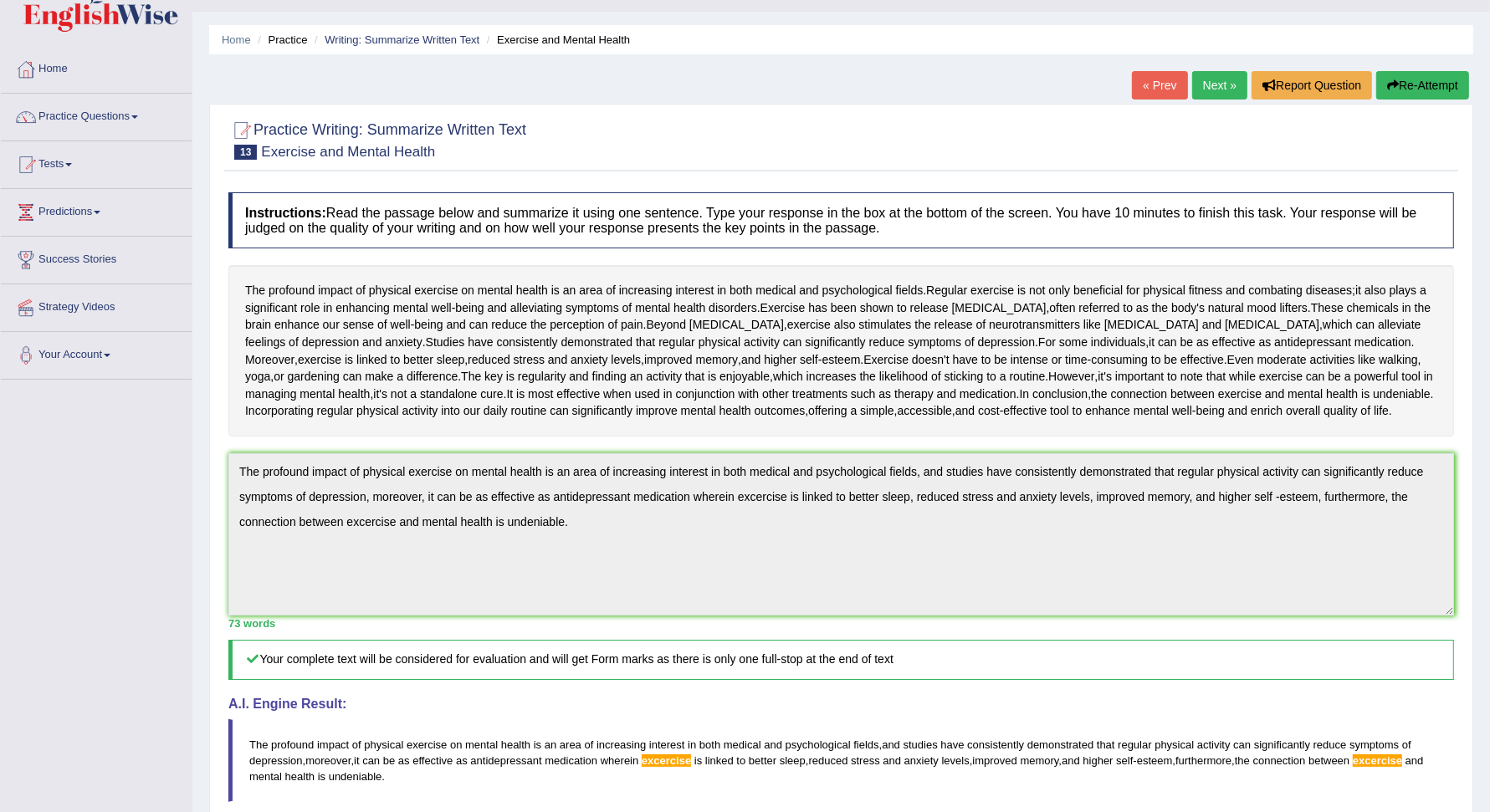
scroll to position [0, 0]
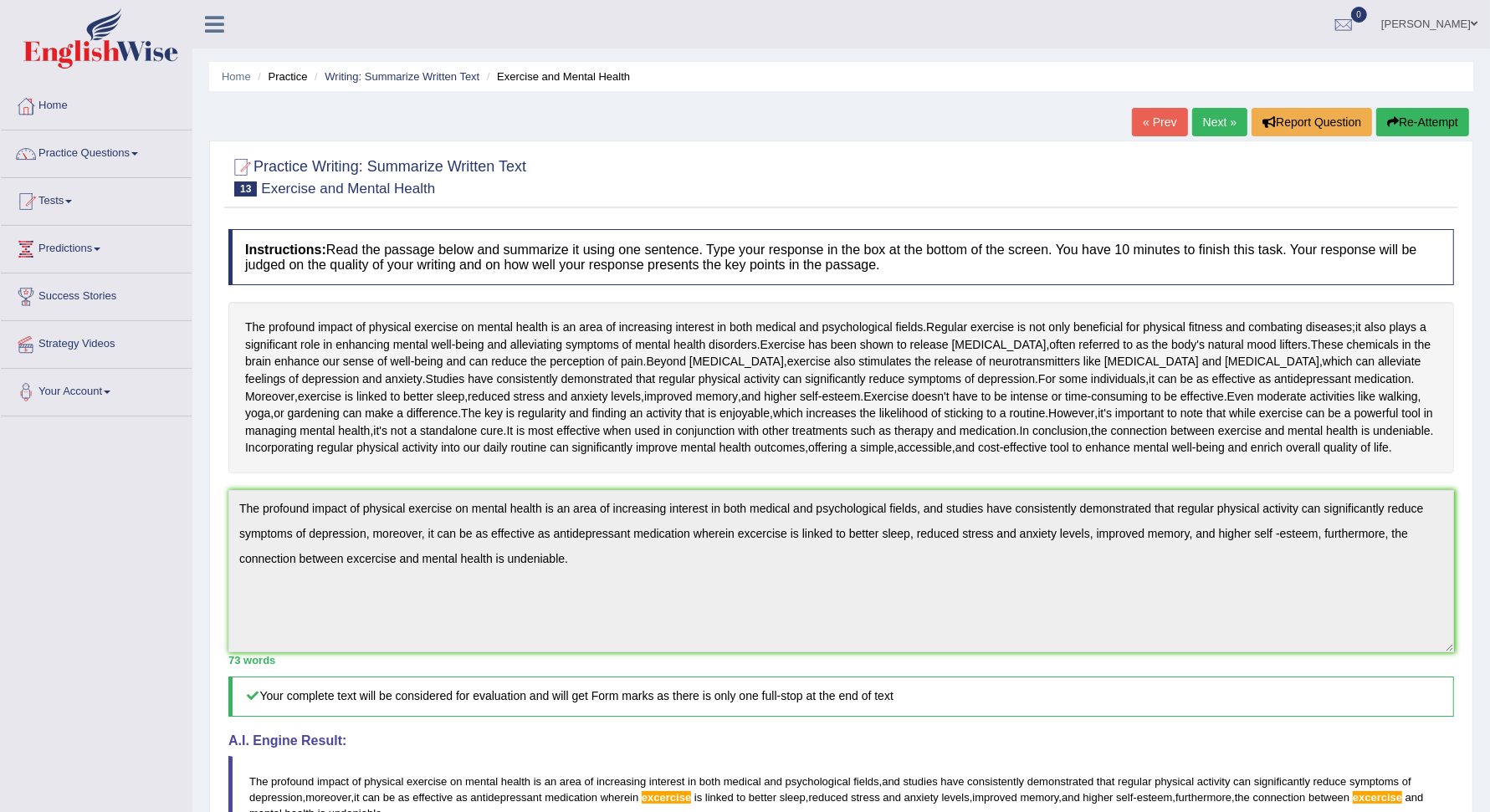
click at [137, 156] on link "Practice Questions" at bounding box center [96, 151] width 190 height 42
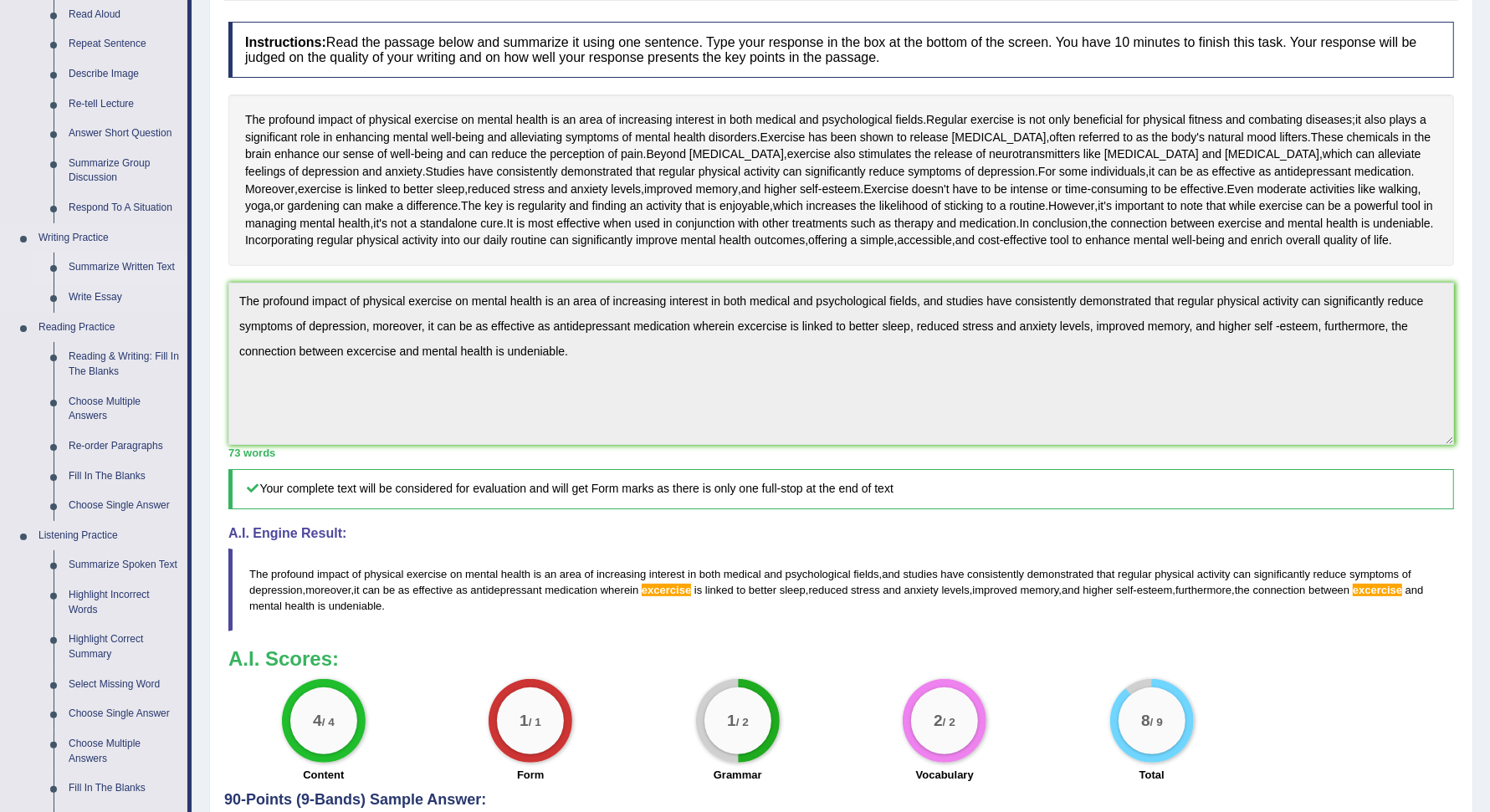
scroll to position [199, 0]
